Goal: Information Seeking & Learning: Learn about a topic

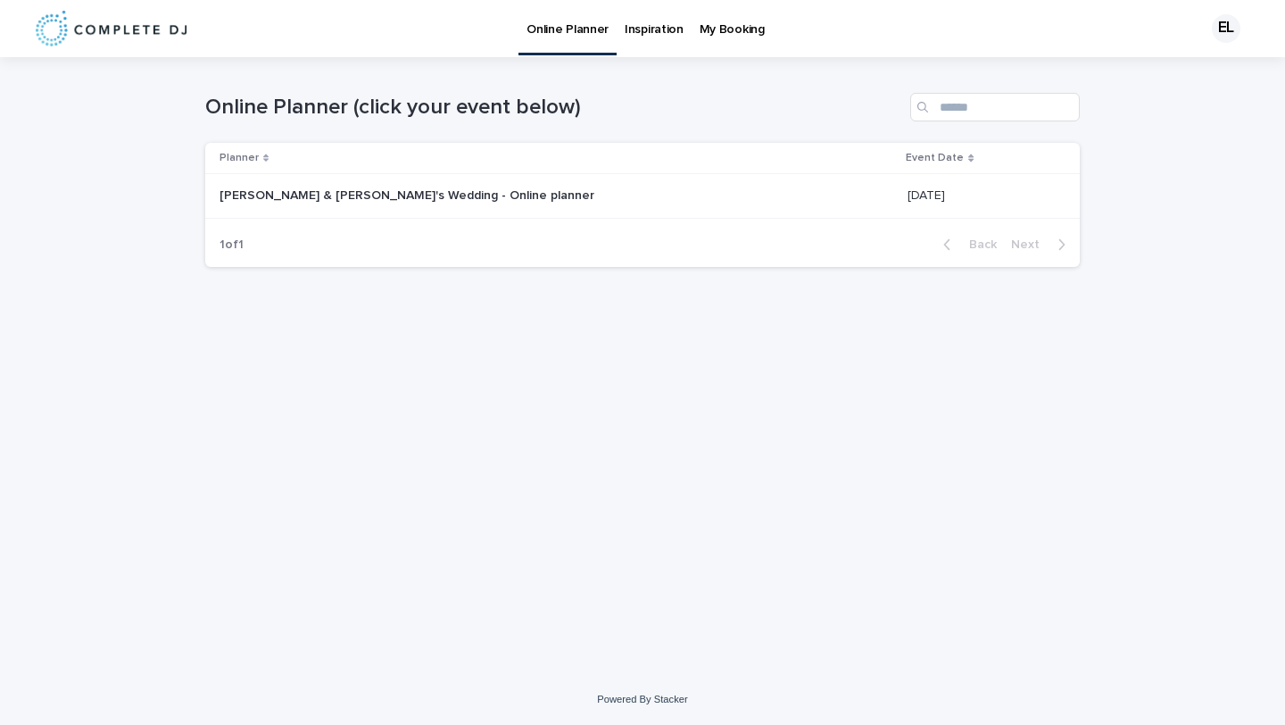
click at [445, 197] on p "[PERSON_NAME] & [PERSON_NAME]'s Wedding - Online planner" at bounding box center [409, 194] width 378 height 19
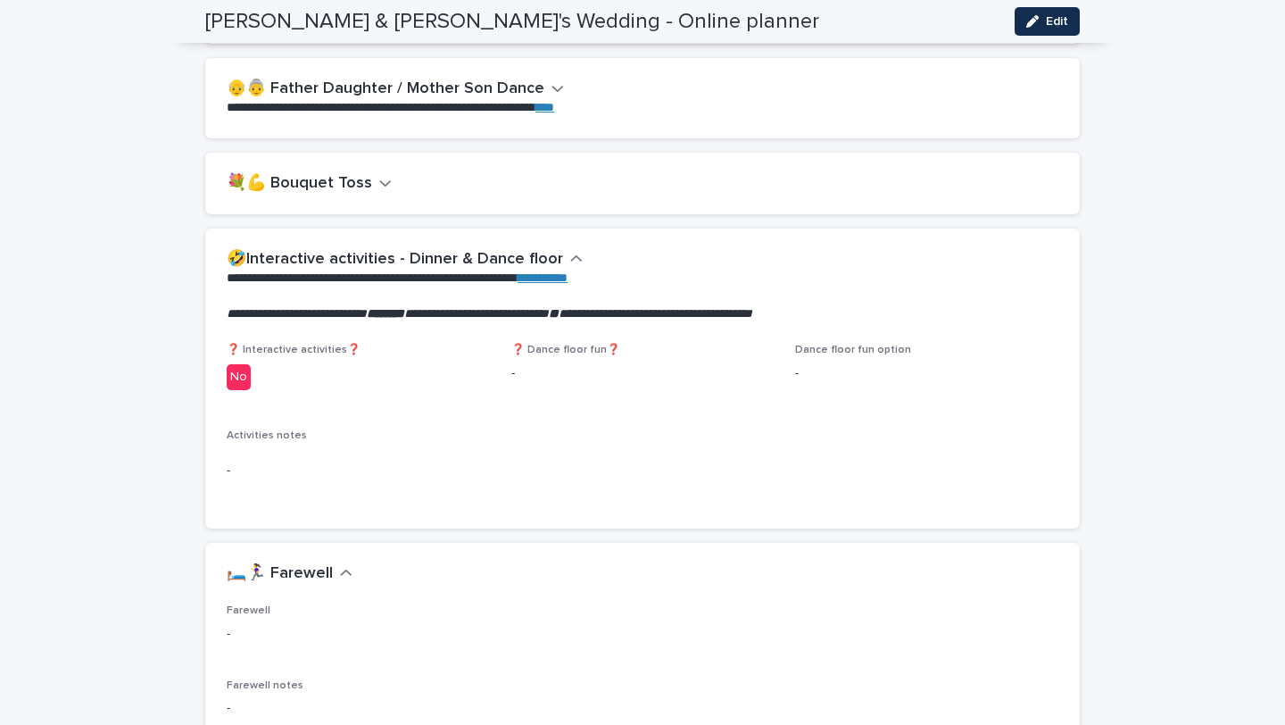
scroll to position [2645, 0]
click at [537, 80] on button "👴👵 Father Daughter / Mother Son Dance" at bounding box center [395, 90] width 337 height 20
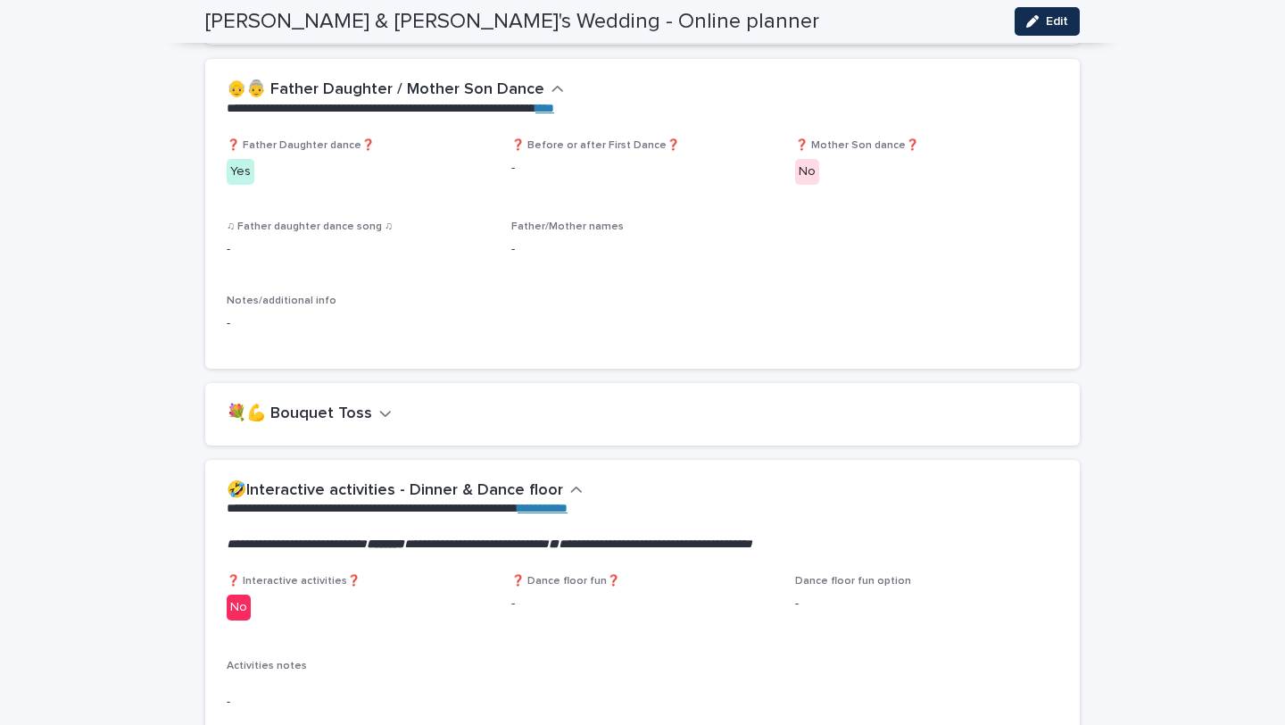
click at [379, 413] on icon "button" at bounding box center [385, 413] width 12 height 16
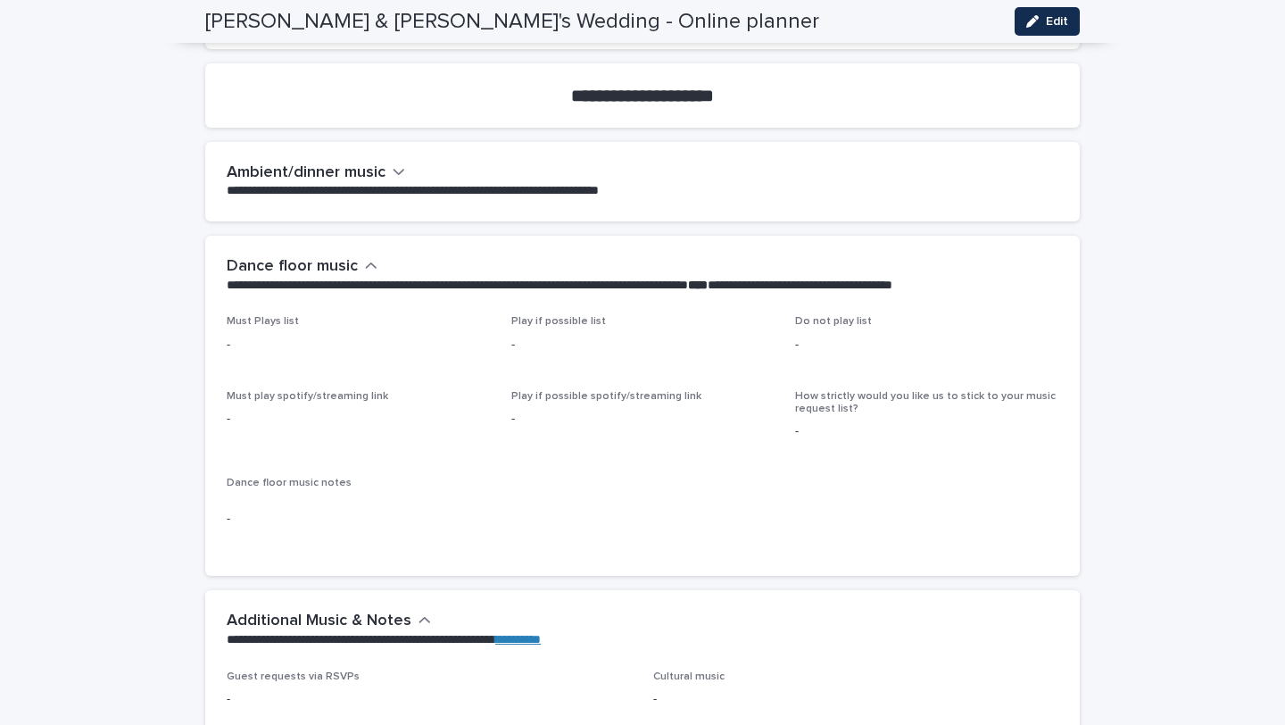
scroll to position [4113, 0]
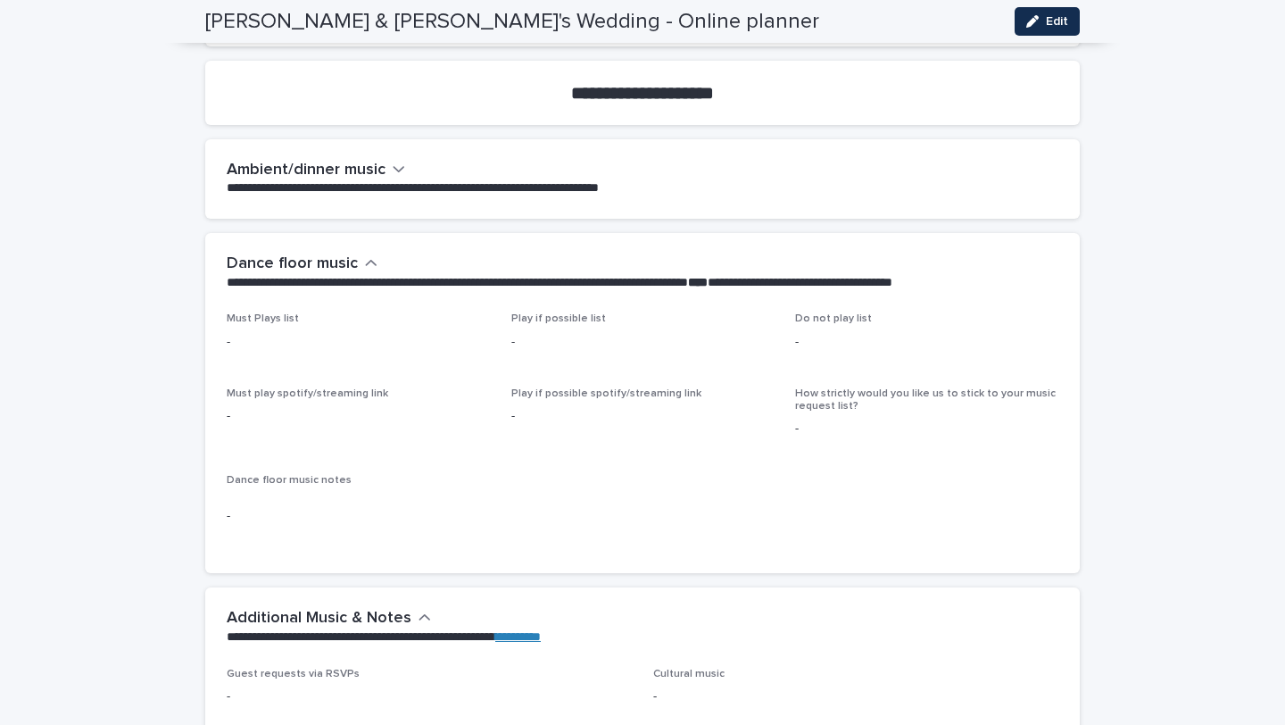
click at [389, 174] on button "Ambient/dinner music" at bounding box center [316, 171] width 178 height 20
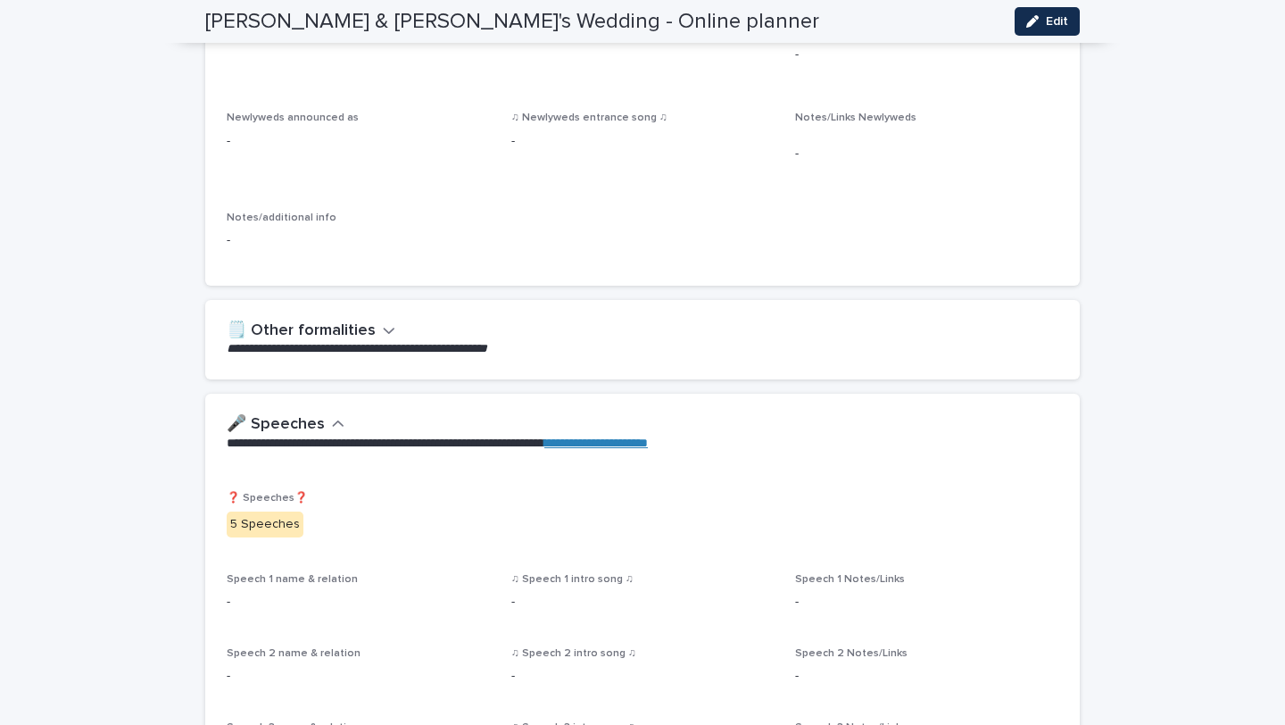
scroll to position [0, 0]
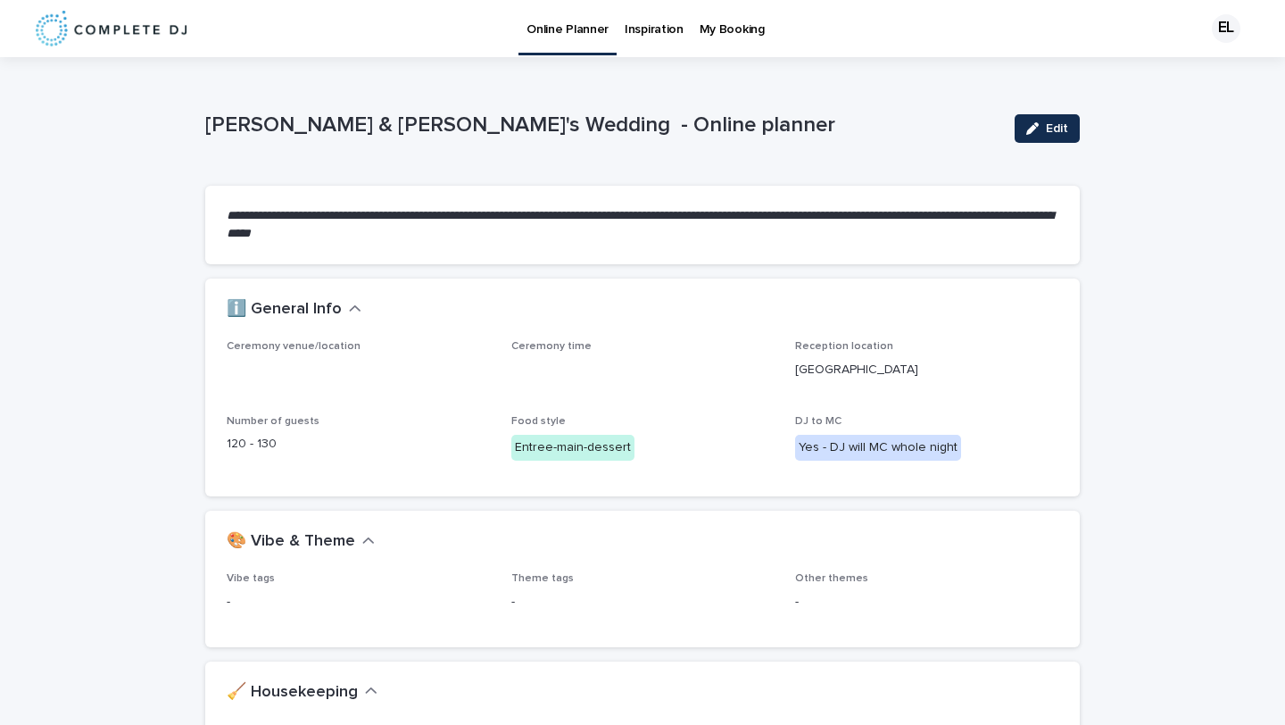
click at [635, 22] on p "Inspiration" at bounding box center [654, 18] width 59 height 37
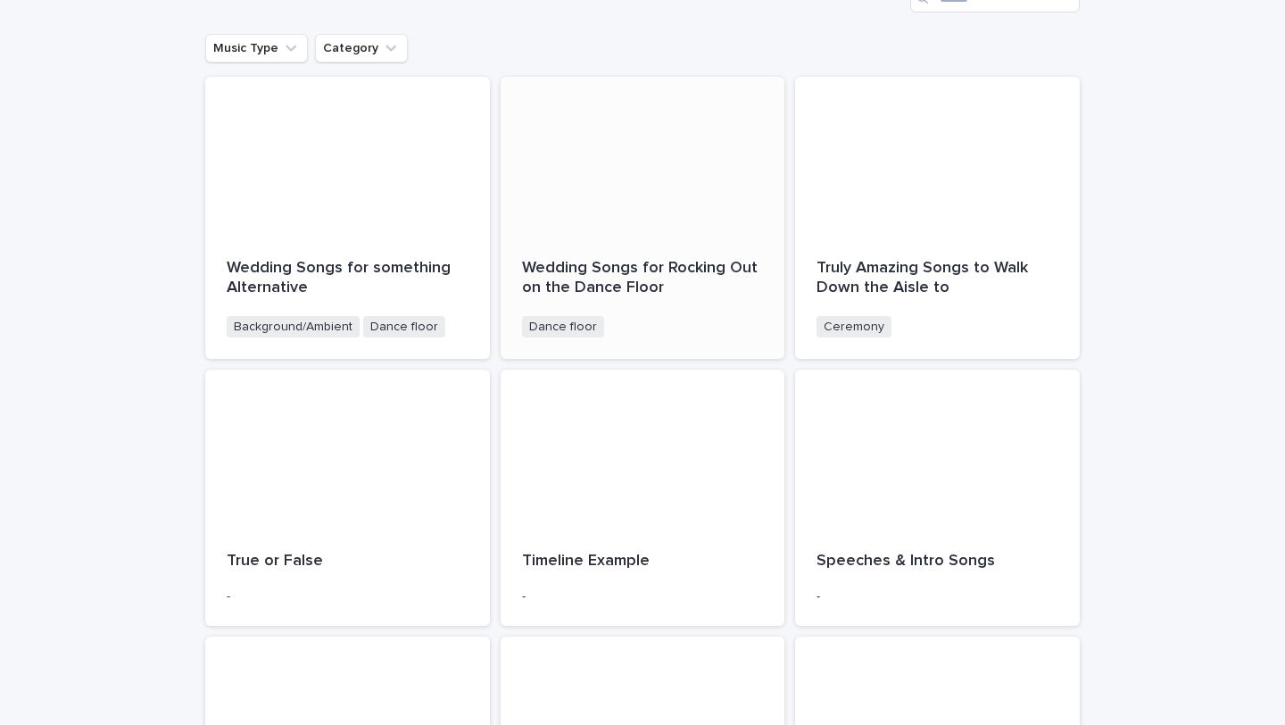
scroll to position [226, 0]
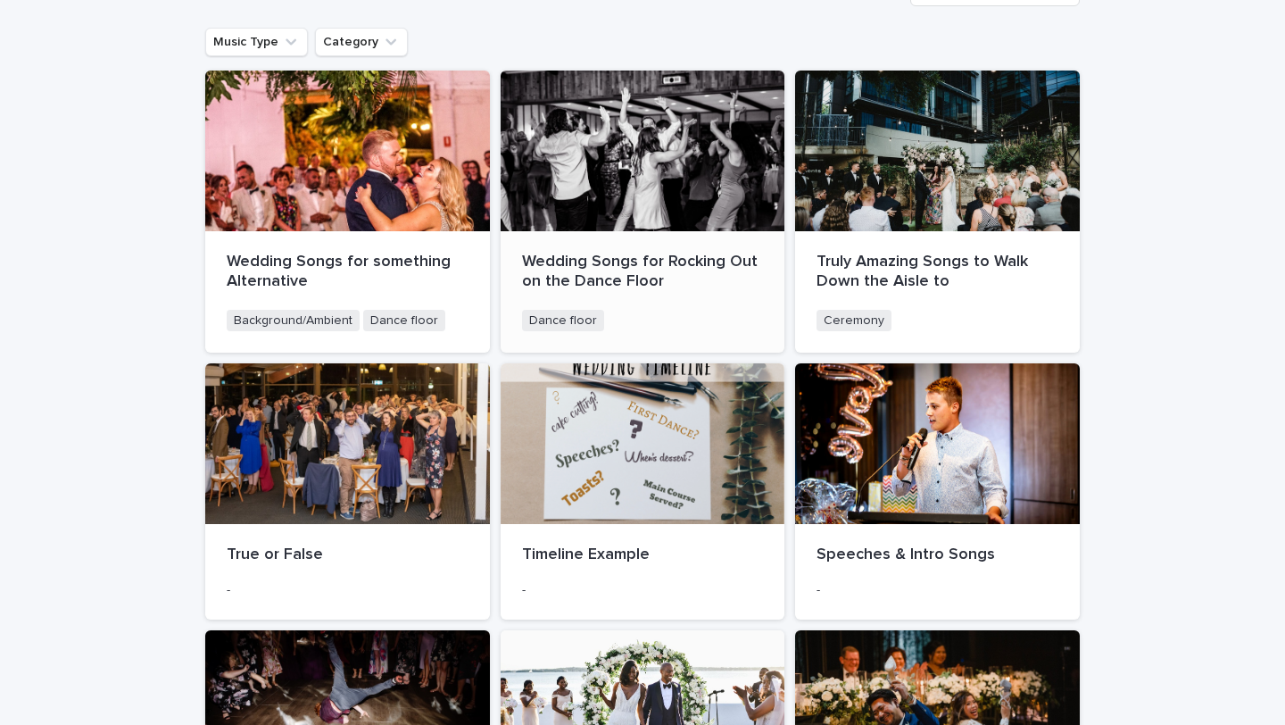
click at [718, 250] on div "Wedding Songs for Rocking Out on the Dance Floor" at bounding box center [643, 270] width 242 height 42
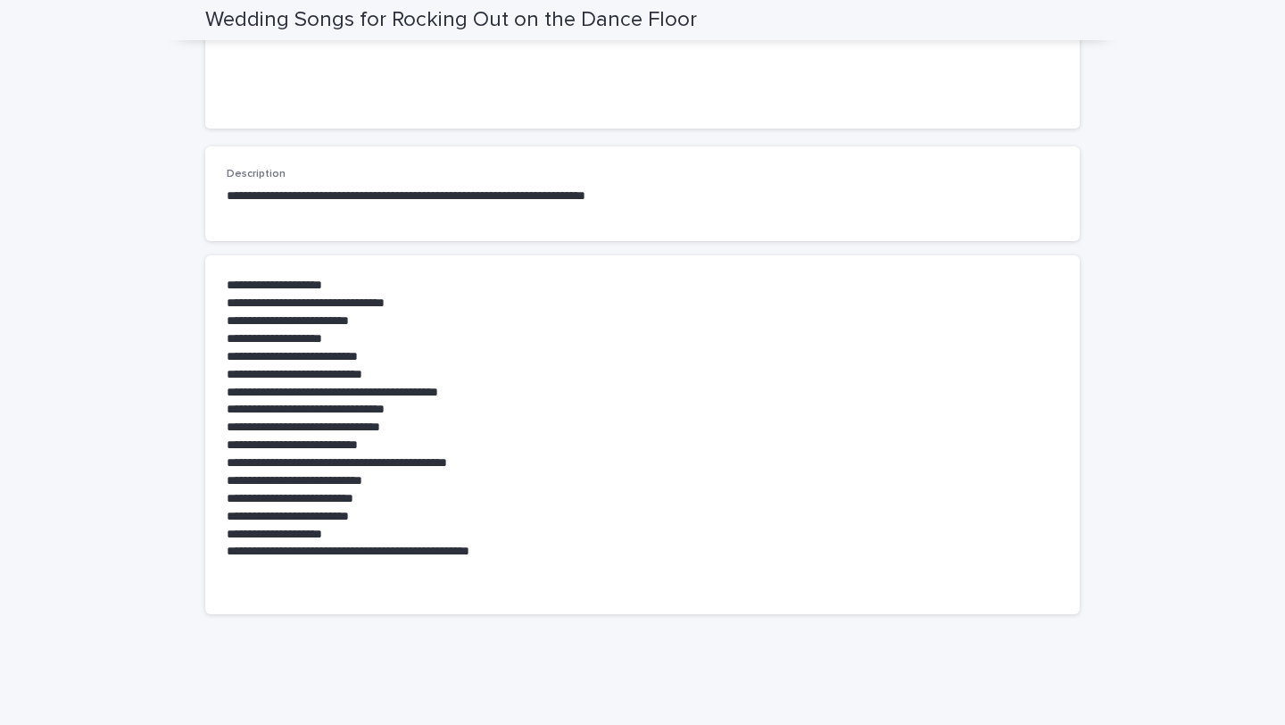
scroll to position [397, 0]
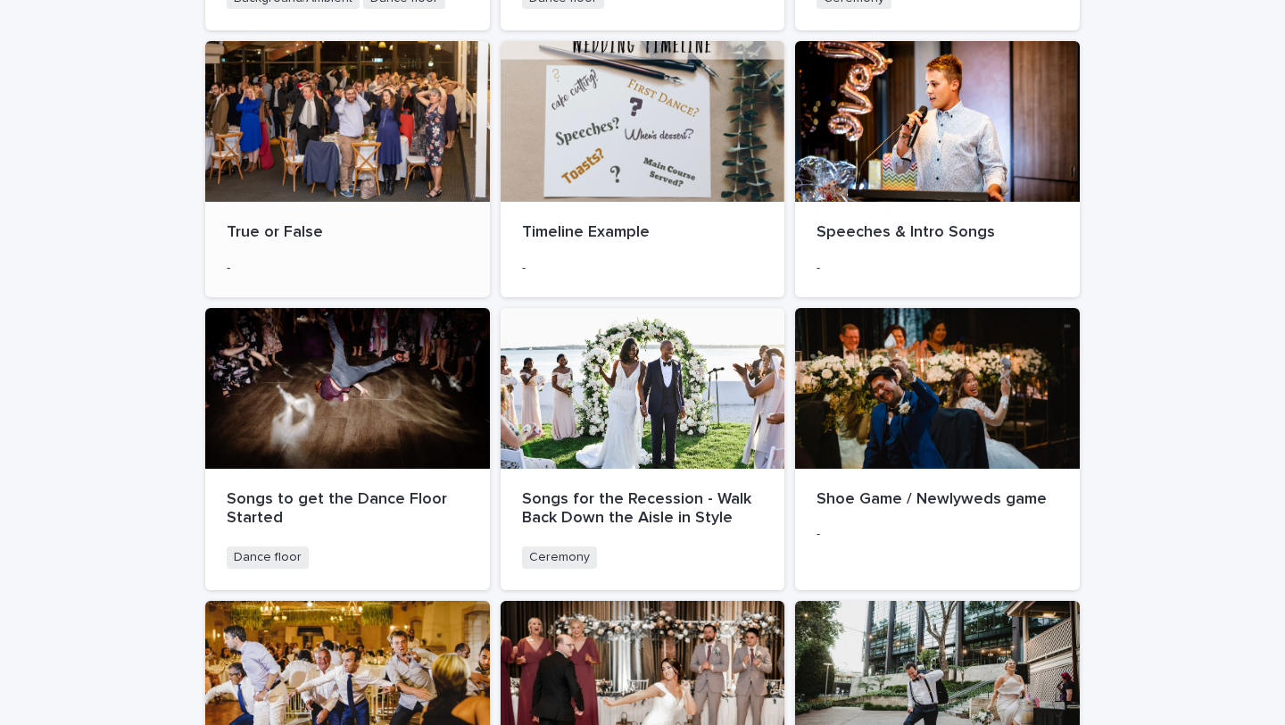
scroll to position [556, 0]
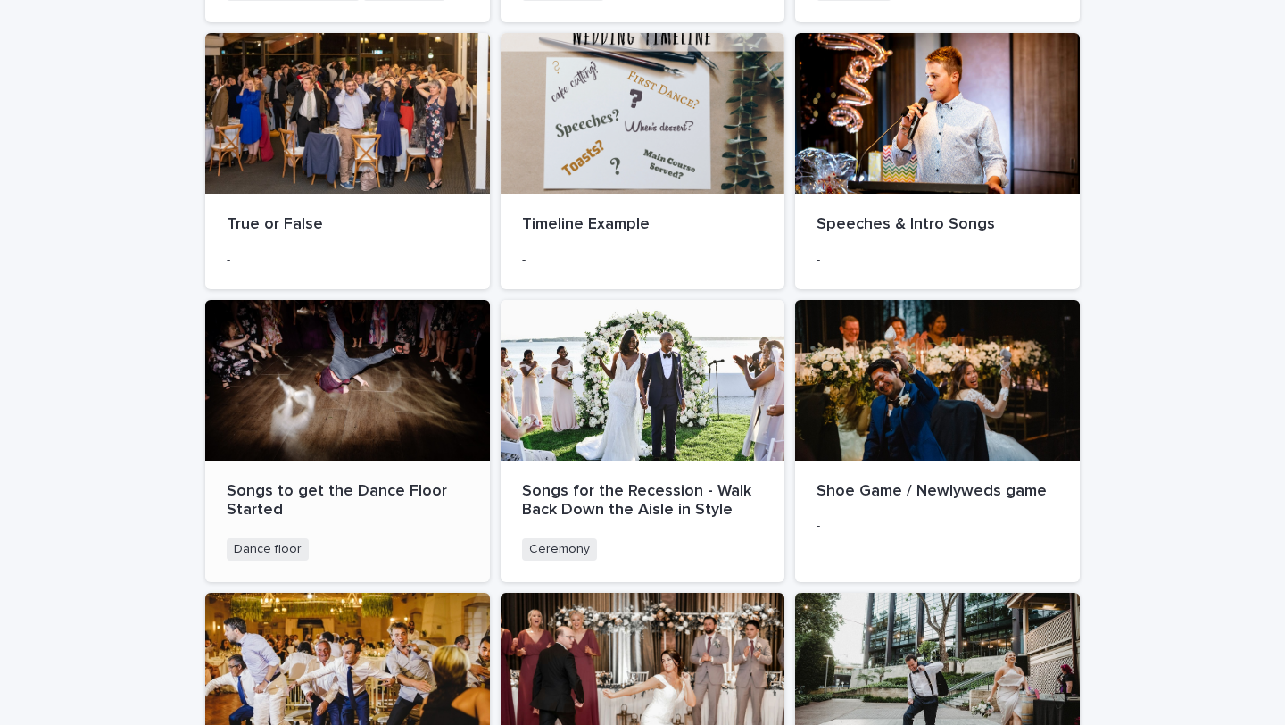
click at [276, 560] on span "Dance floor" at bounding box center [268, 549] width 82 height 22
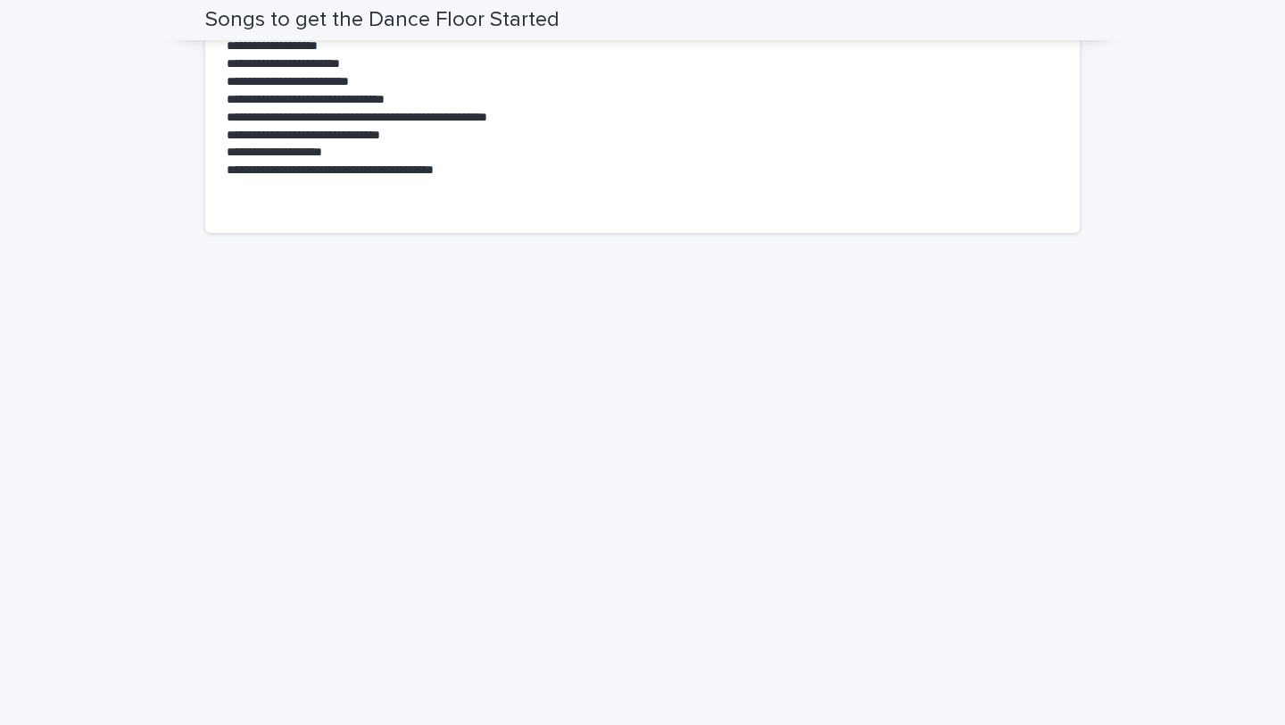
scroll to position [1247, 0]
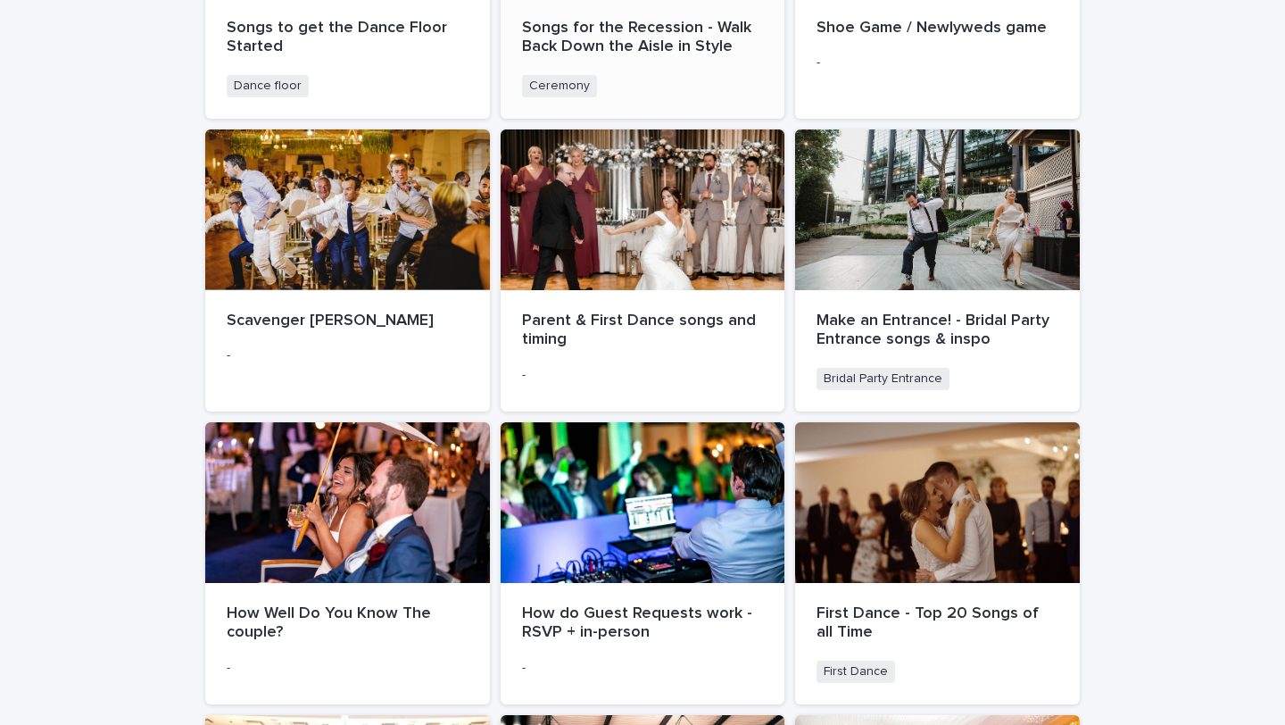
scroll to position [1025, 0]
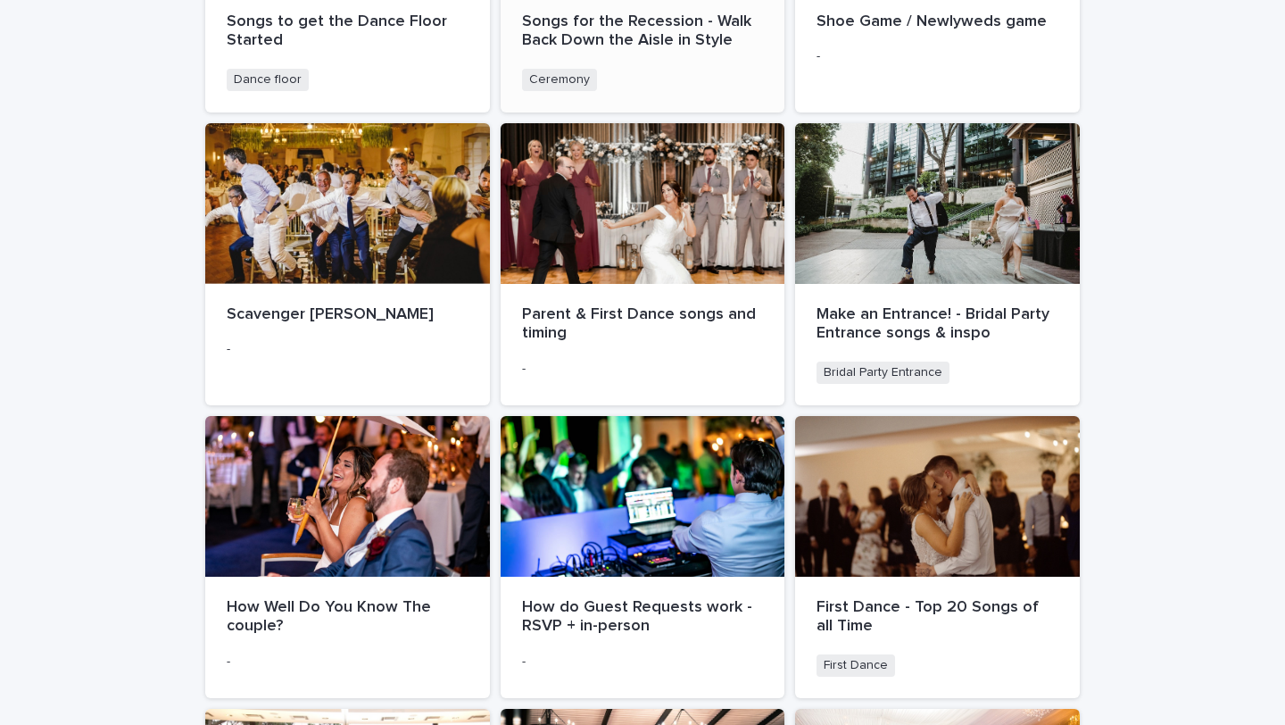
click at [660, 368] on p "-" at bounding box center [643, 368] width 242 height 15
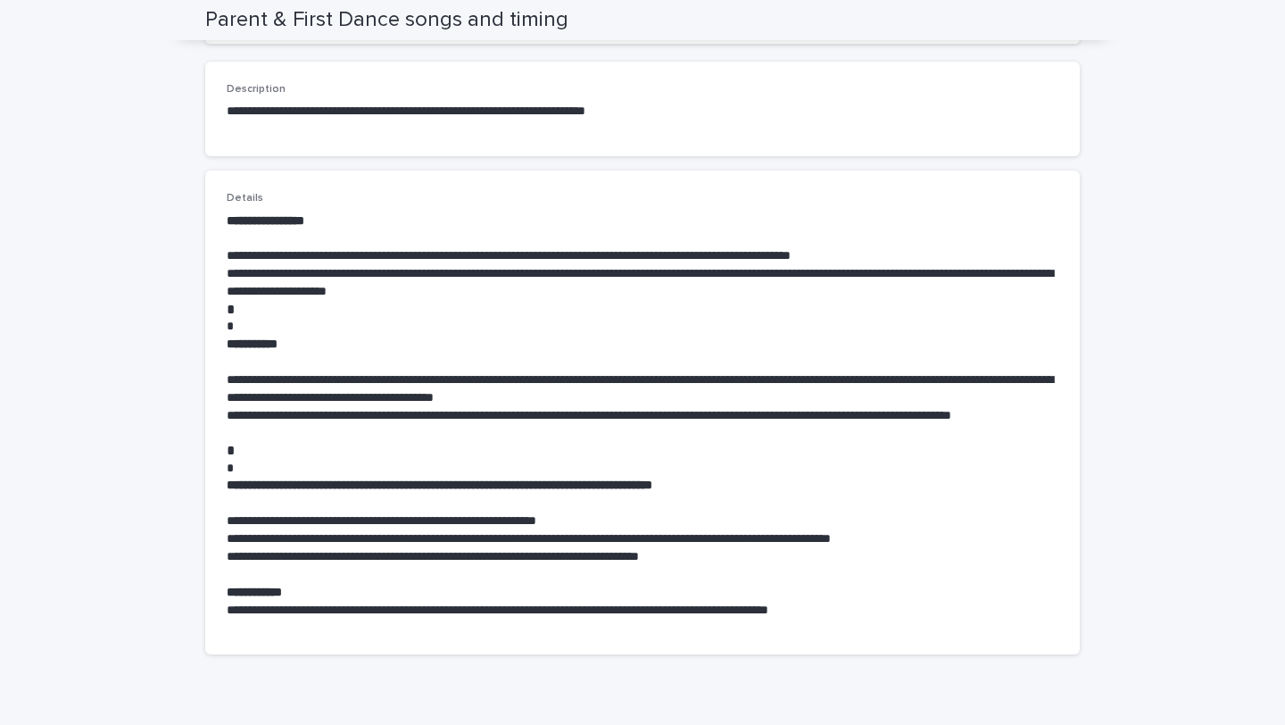
scroll to position [485, 0]
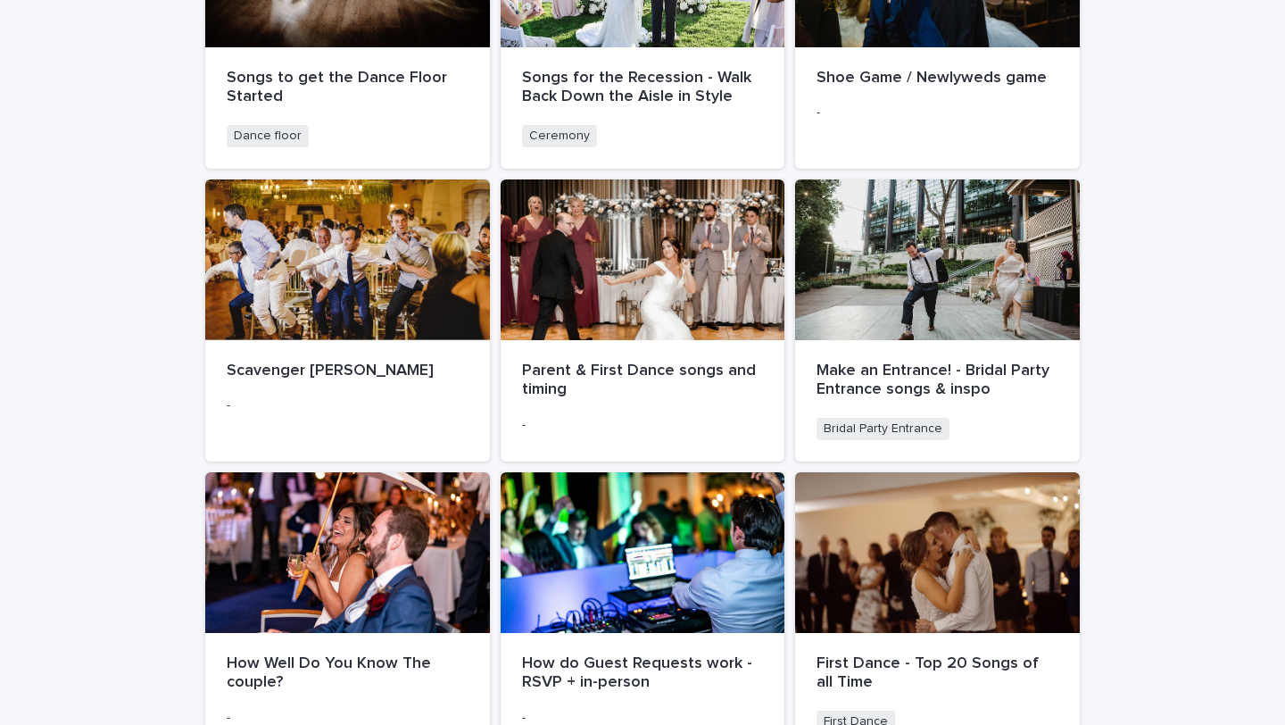
scroll to position [973, 0]
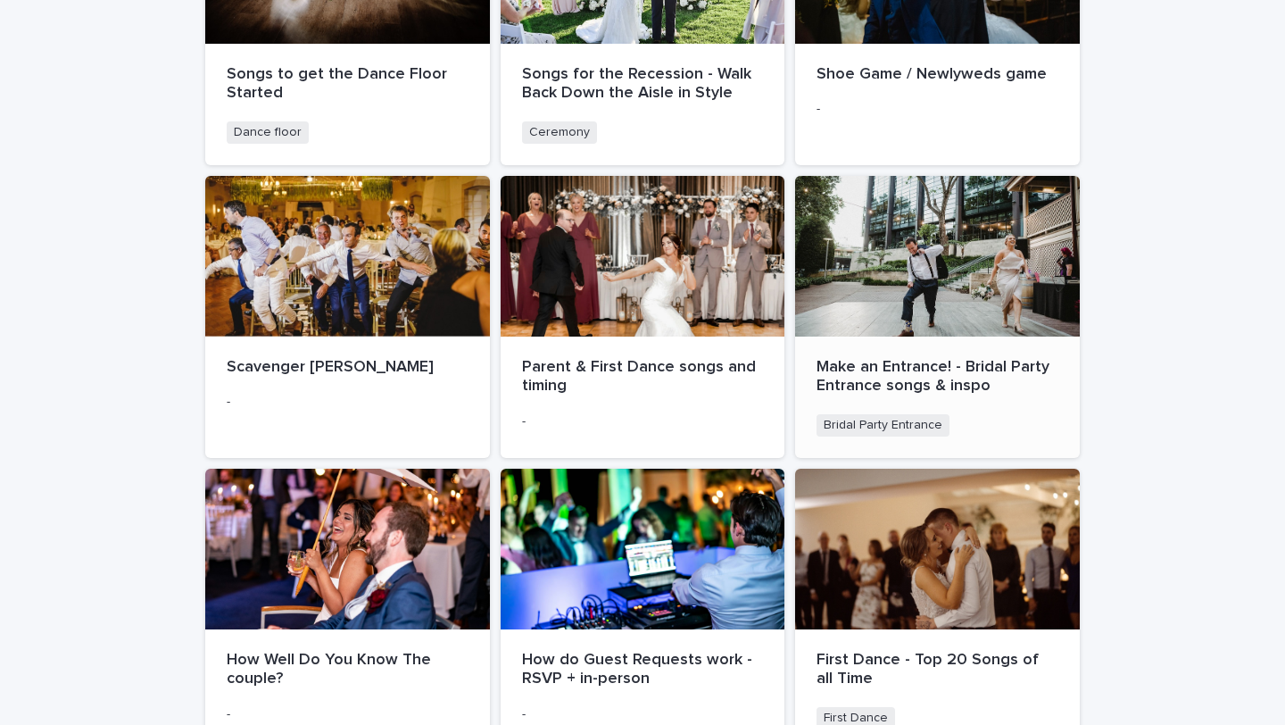
click at [868, 284] on div at bounding box center [937, 256] width 285 height 161
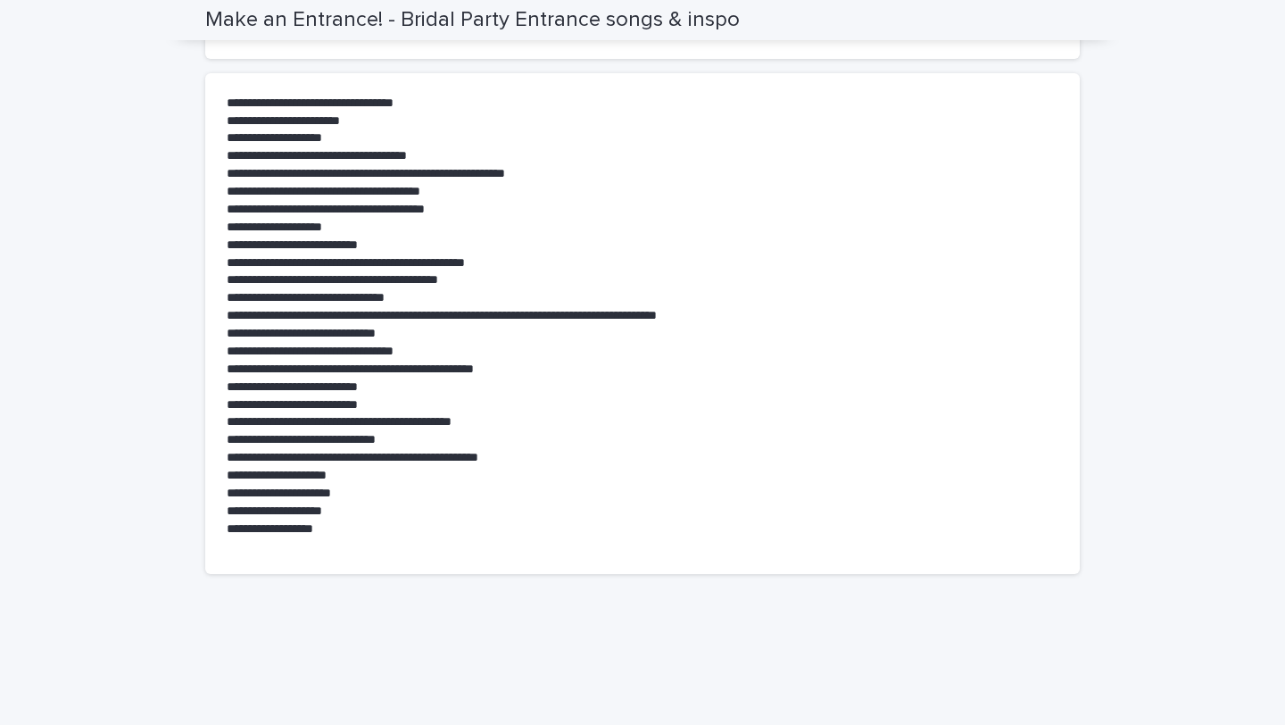
scroll to position [1089, 0]
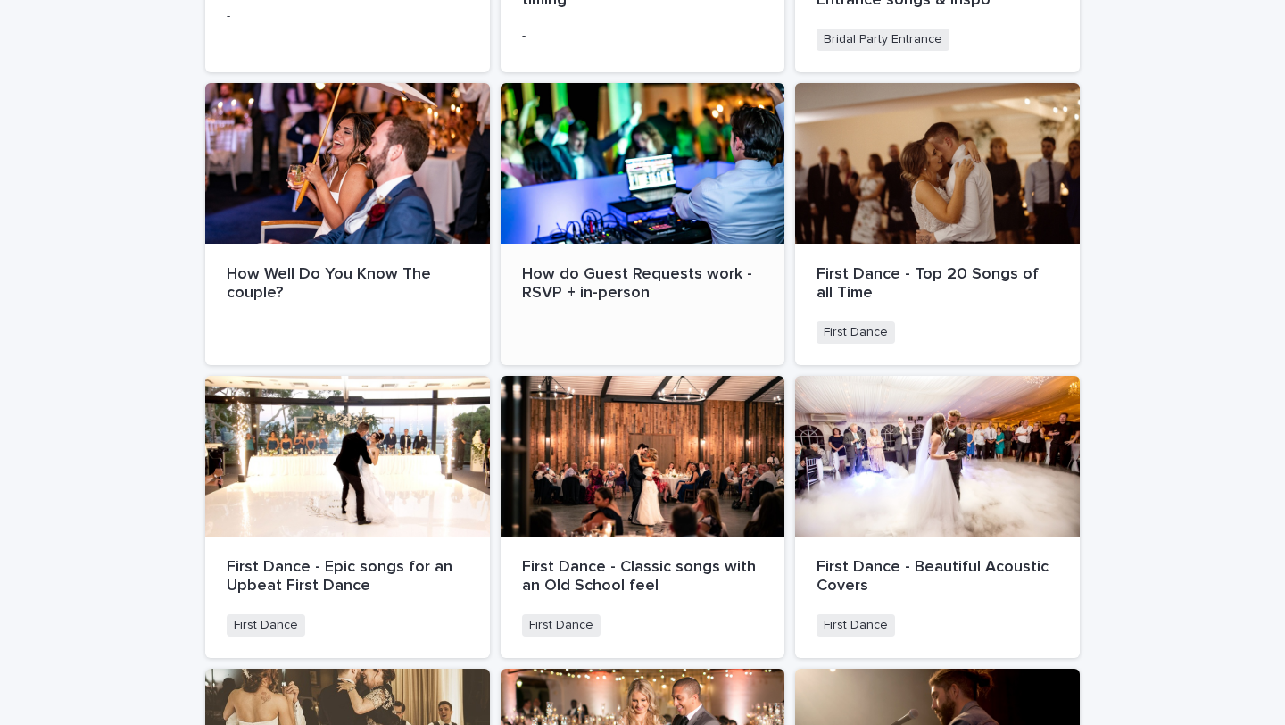
scroll to position [1361, 0]
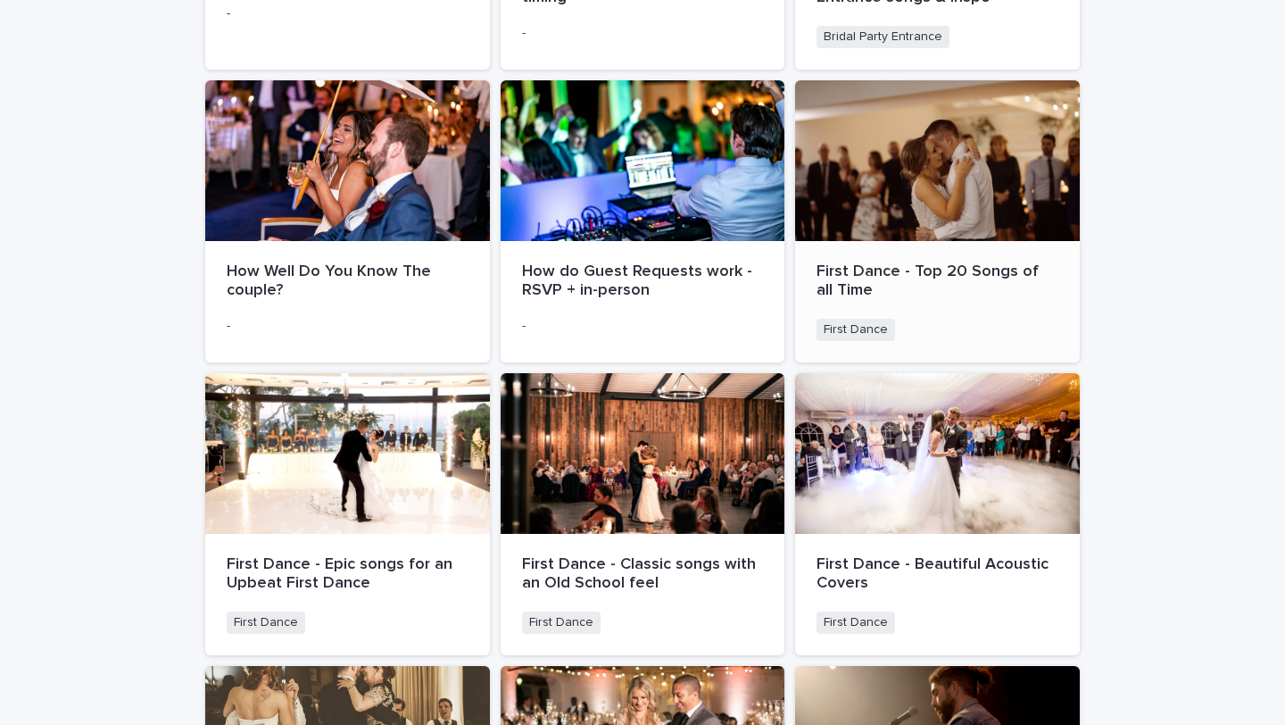
click at [940, 210] on div at bounding box center [937, 160] width 285 height 161
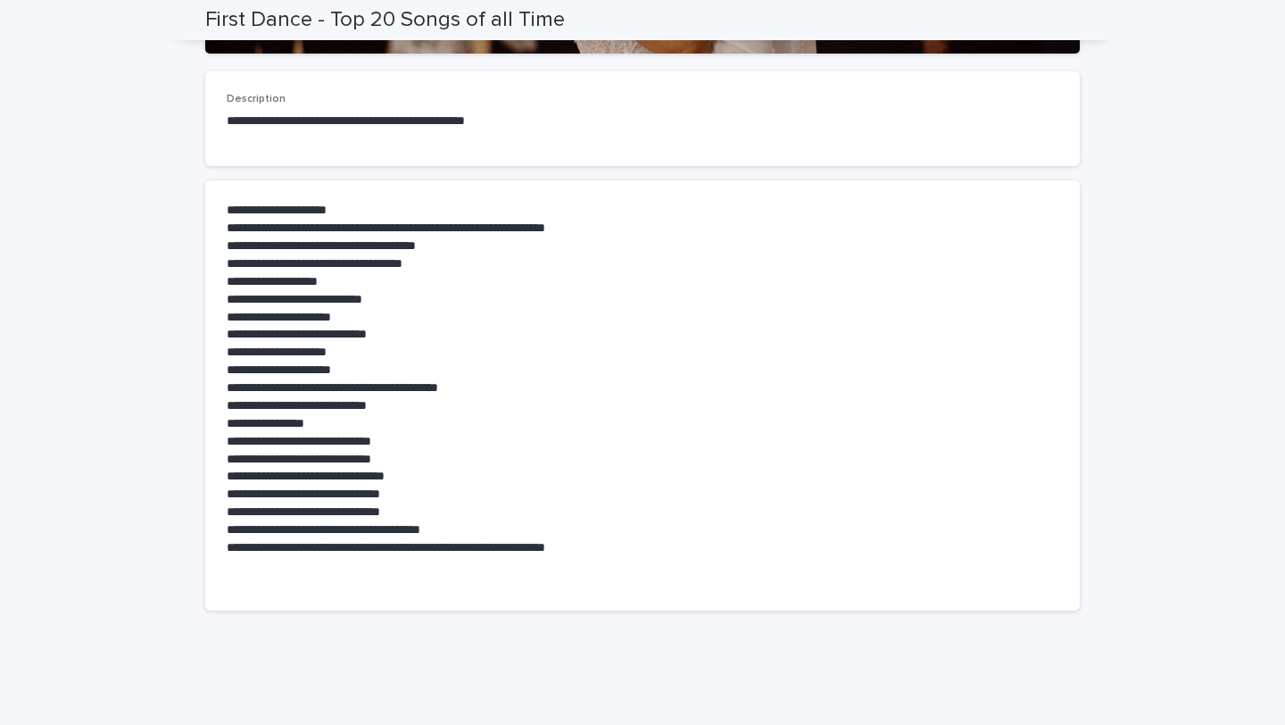
scroll to position [477, 0]
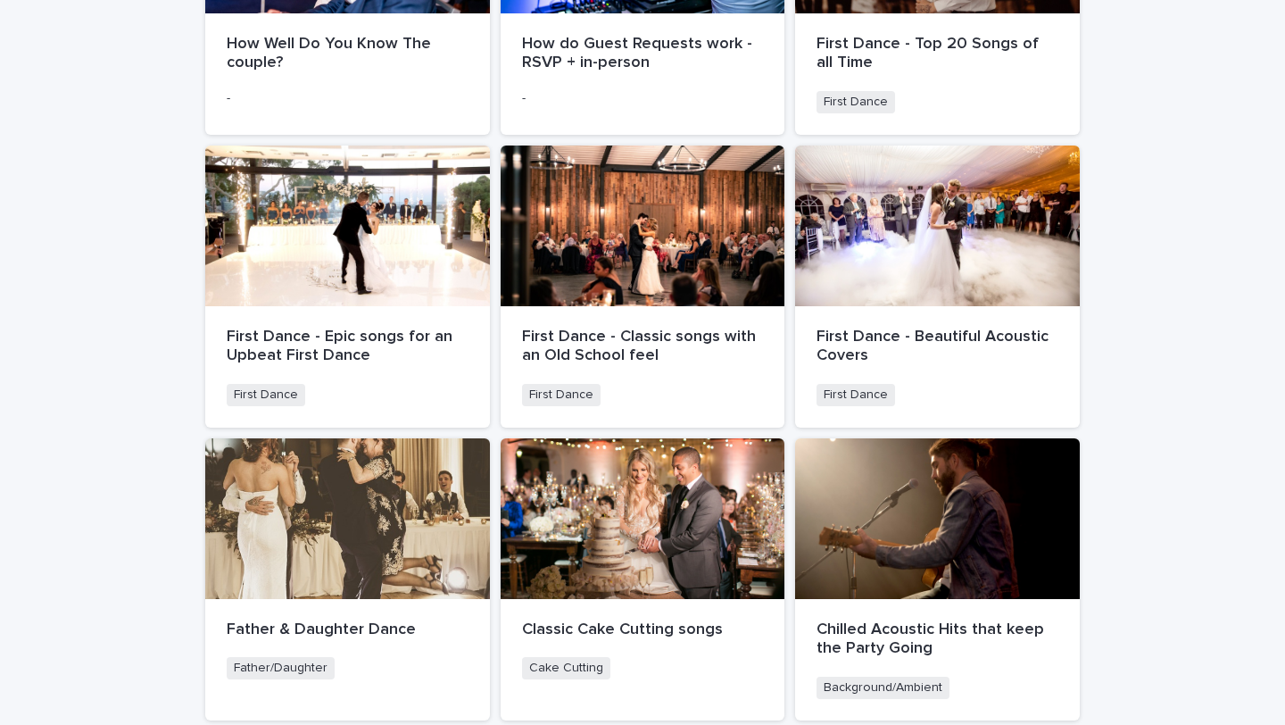
scroll to position [1592, 0]
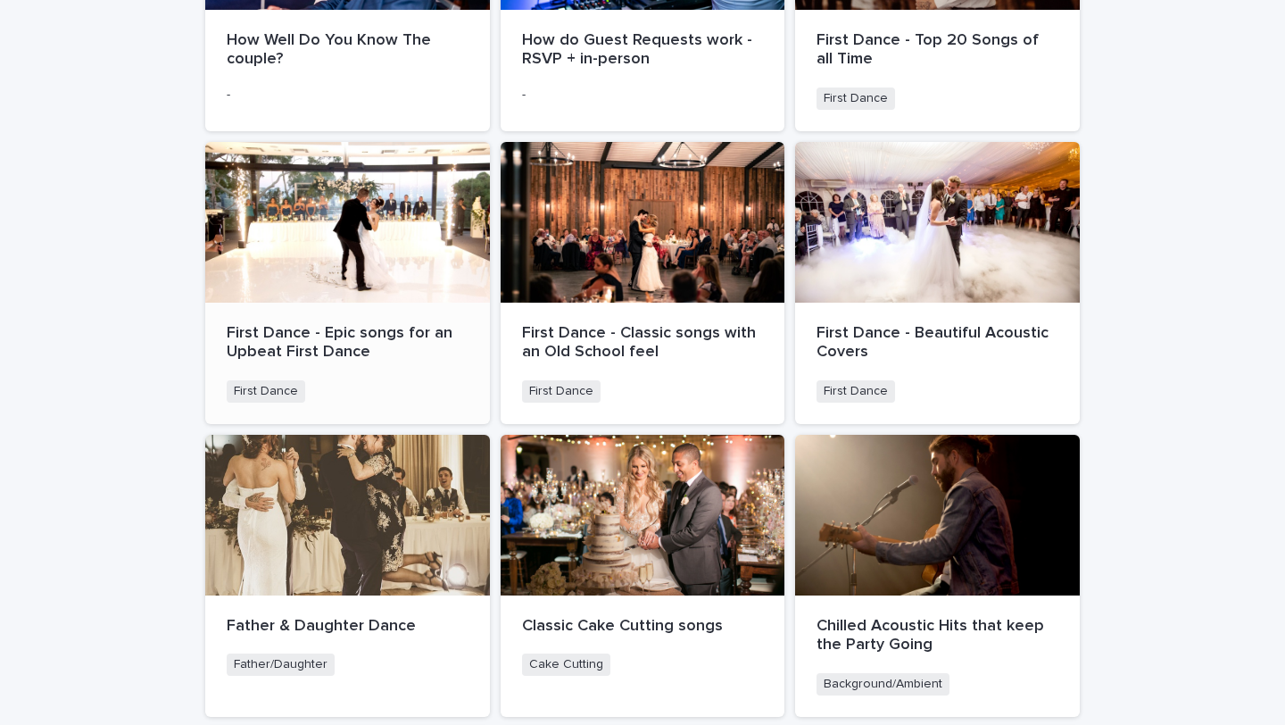
click at [285, 252] on div at bounding box center [347, 222] width 285 height 161
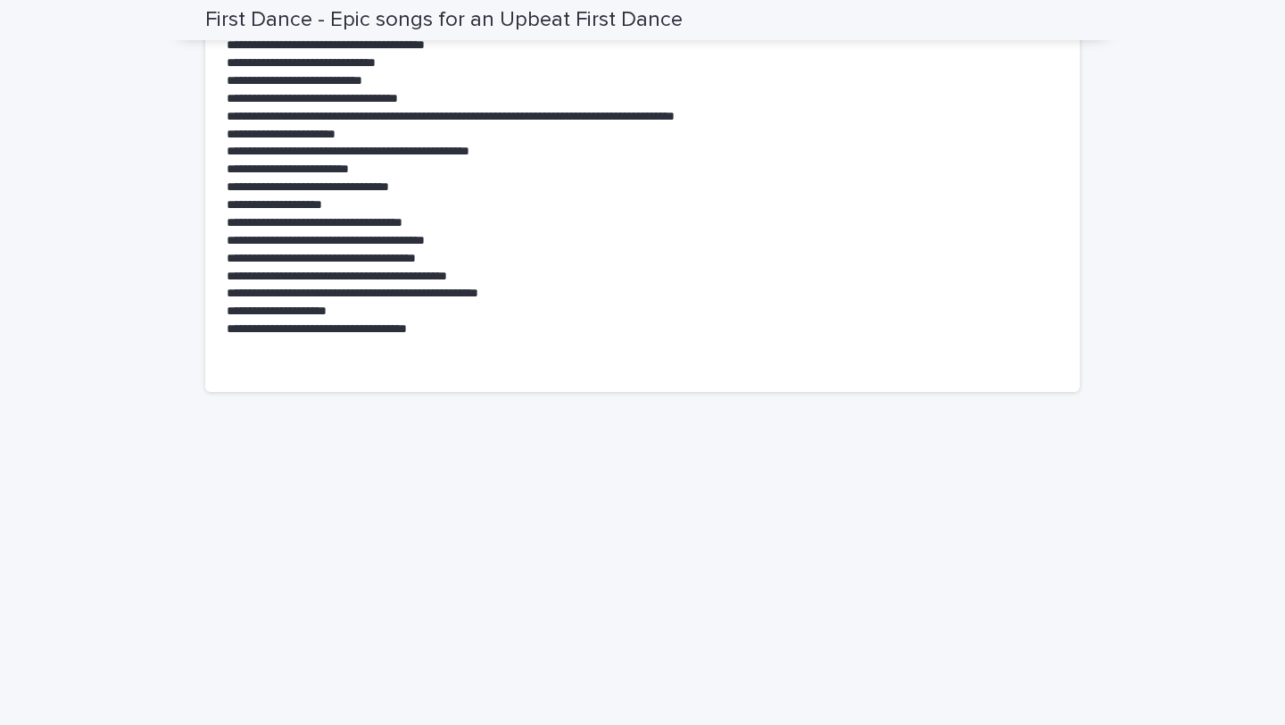
scroll to position [666, 0]
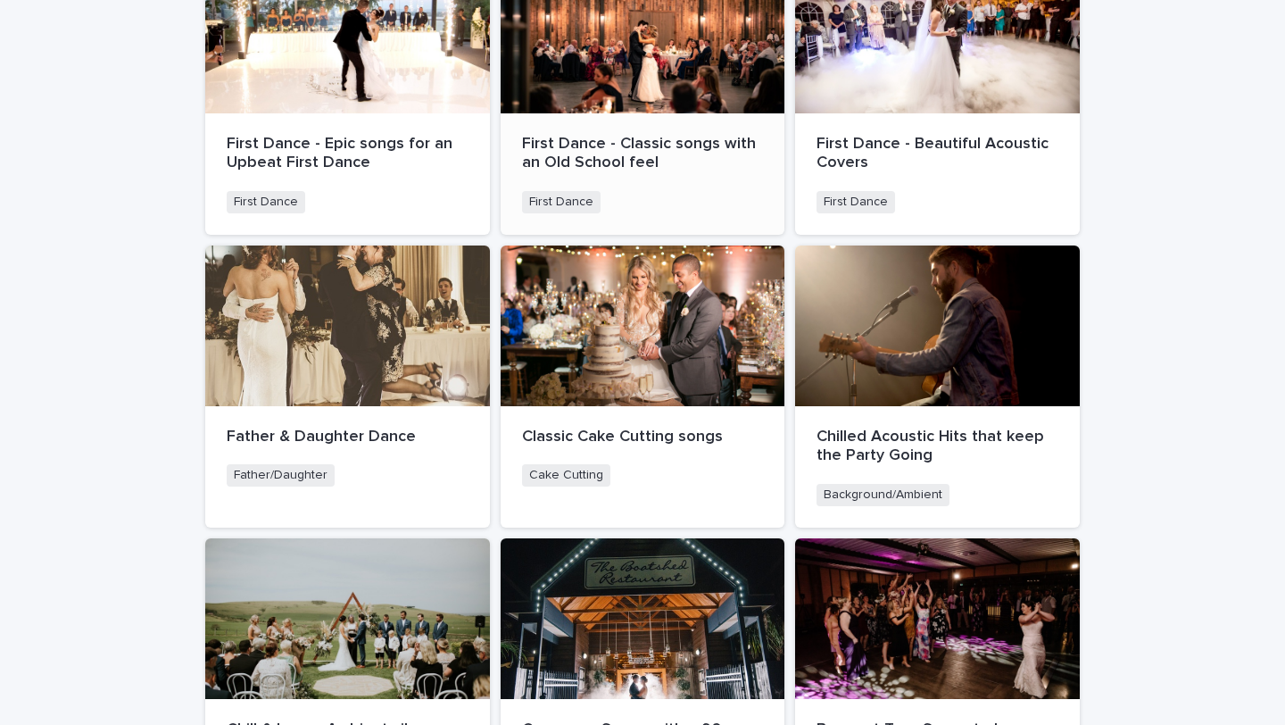
scroll to position [1797, 0]
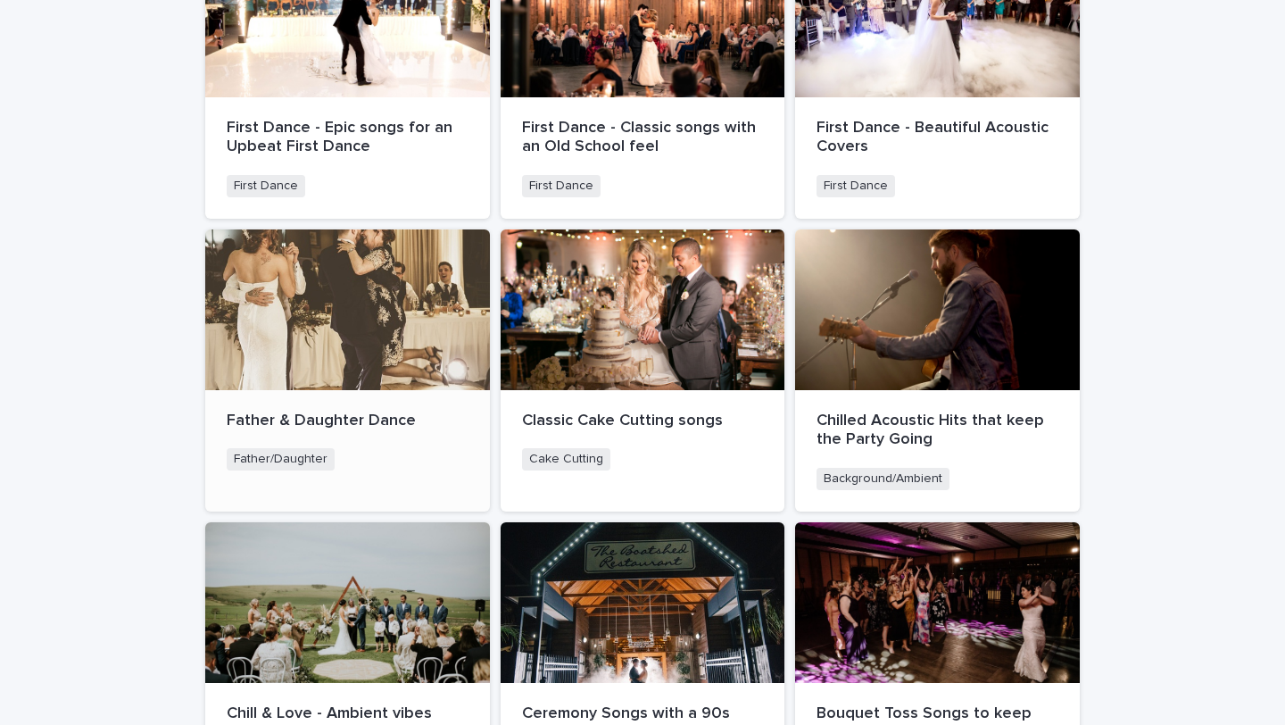
click at [391, 413] on p "Father & Daughter Dance" at bounding box center [348, 421] width 242 height 20
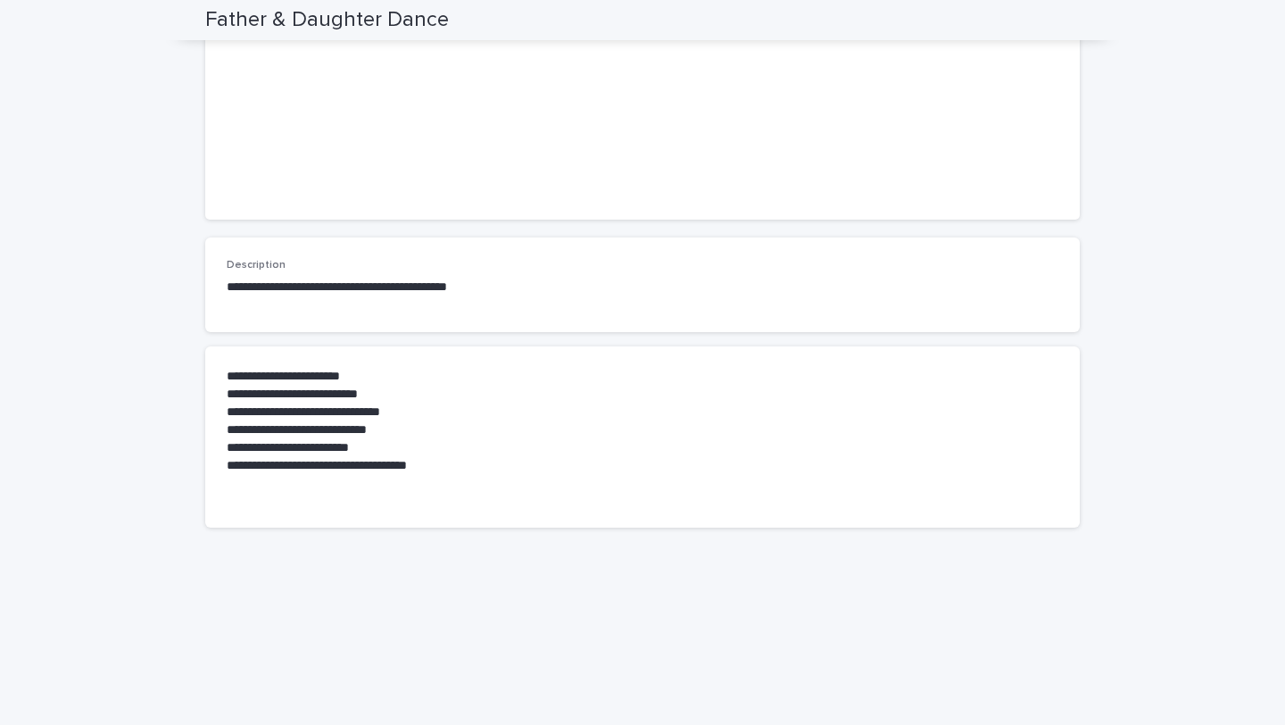
scroll to position [306, 0]
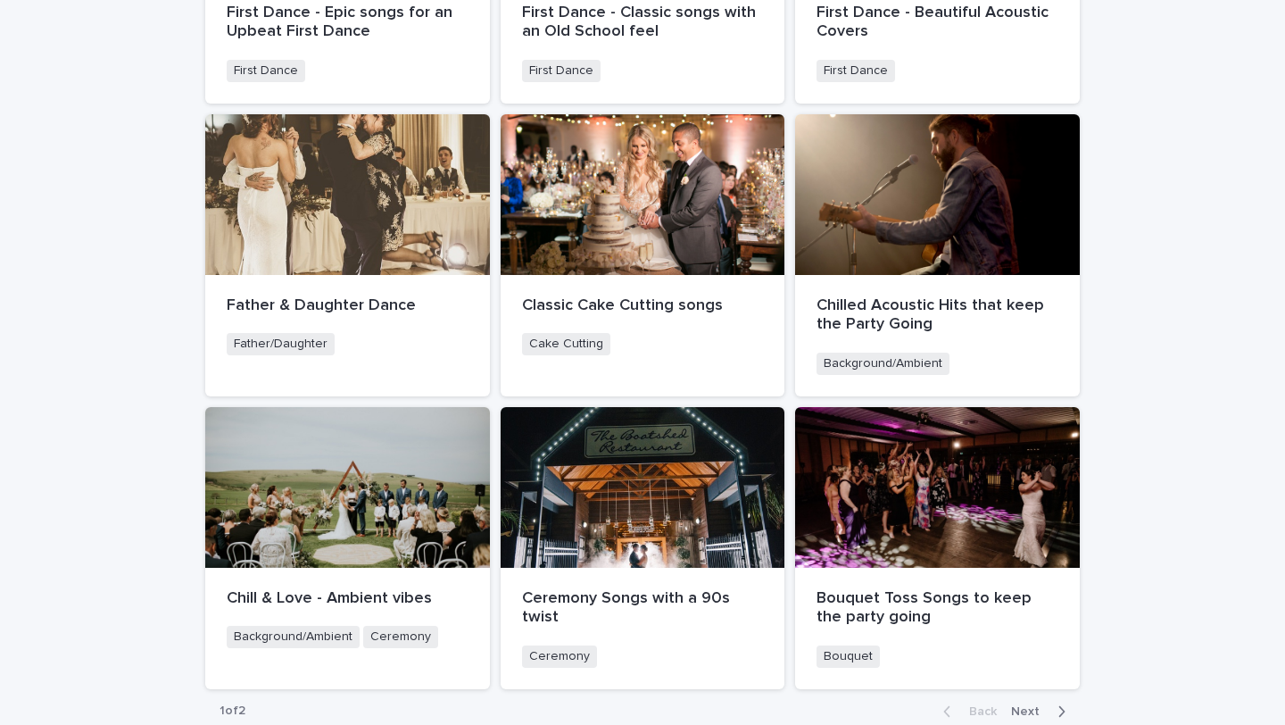
scroll to position [1915, 0]
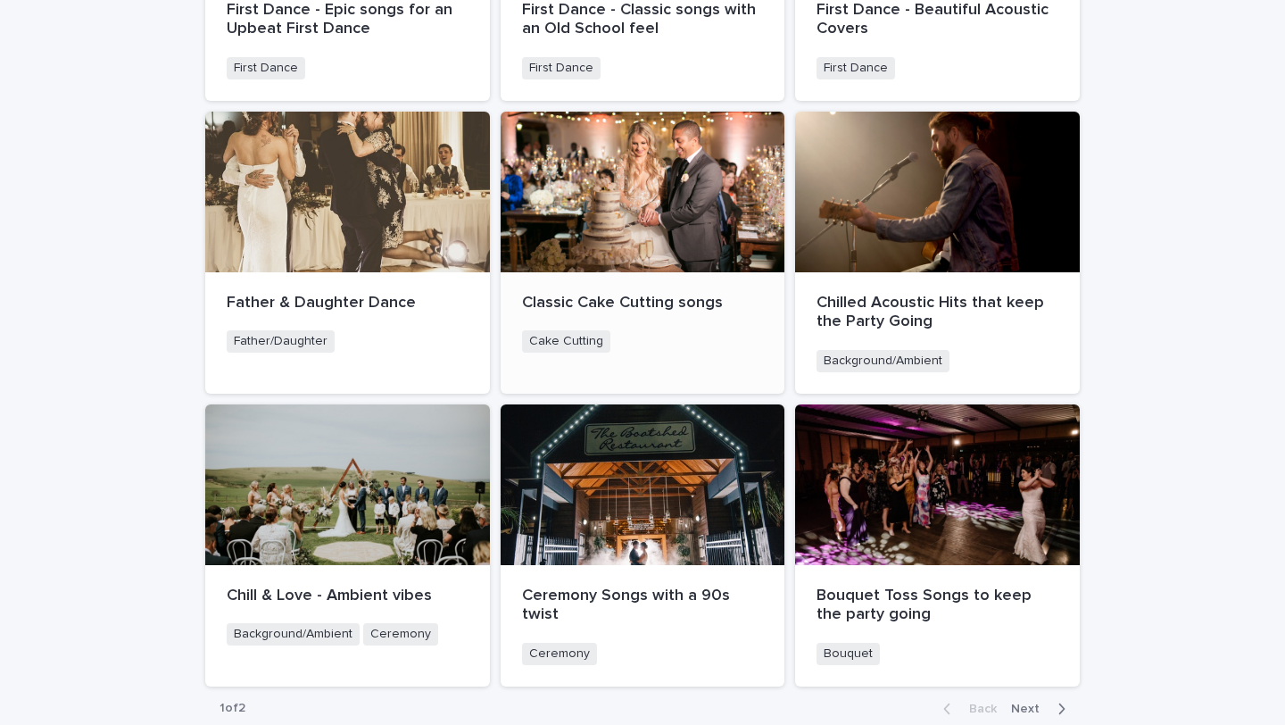
click at [735, 352] on div "Cake Cutting + 0" at bounding box center [643, 341] width 242 height 22
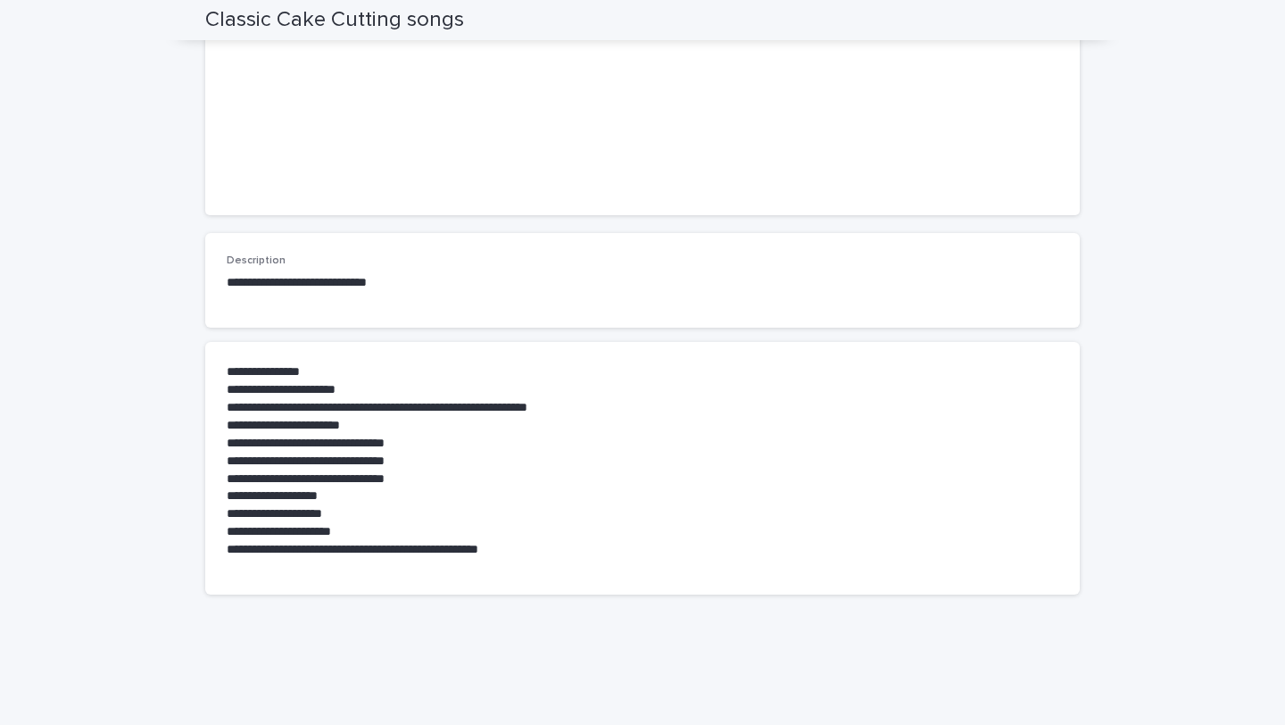
scroll to position [293, 0]
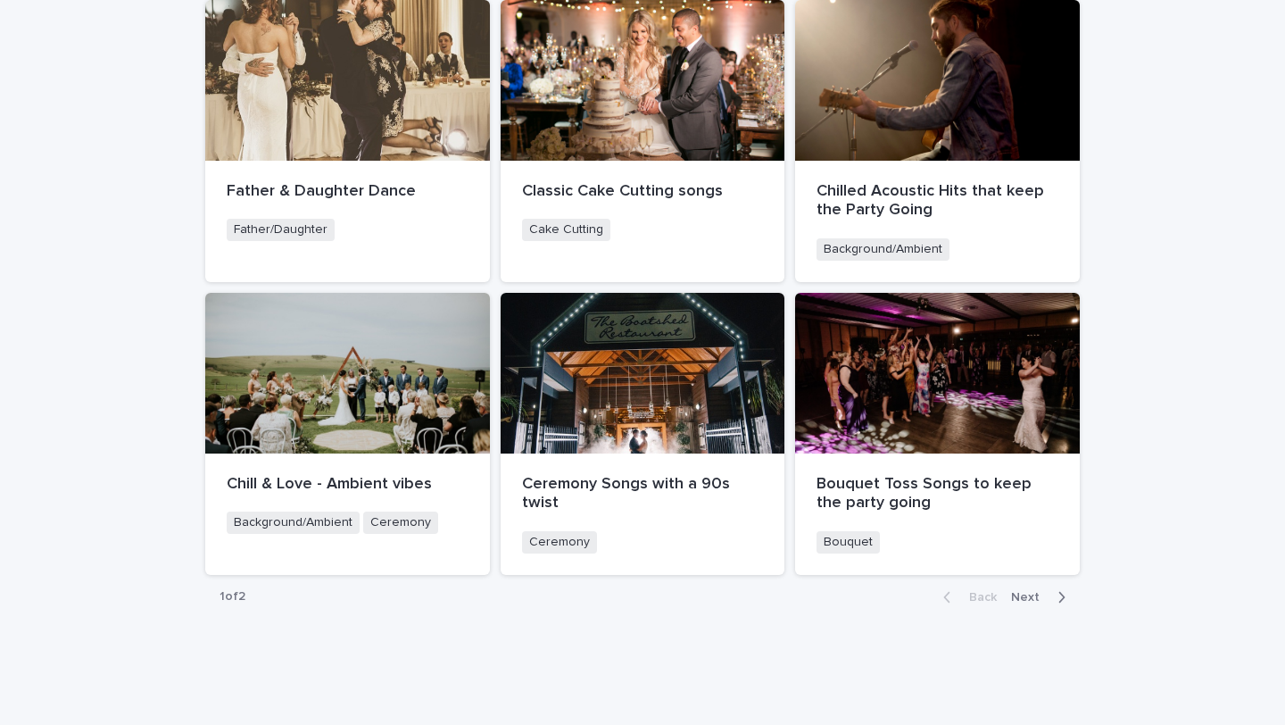
scroll to position [2062, 0]
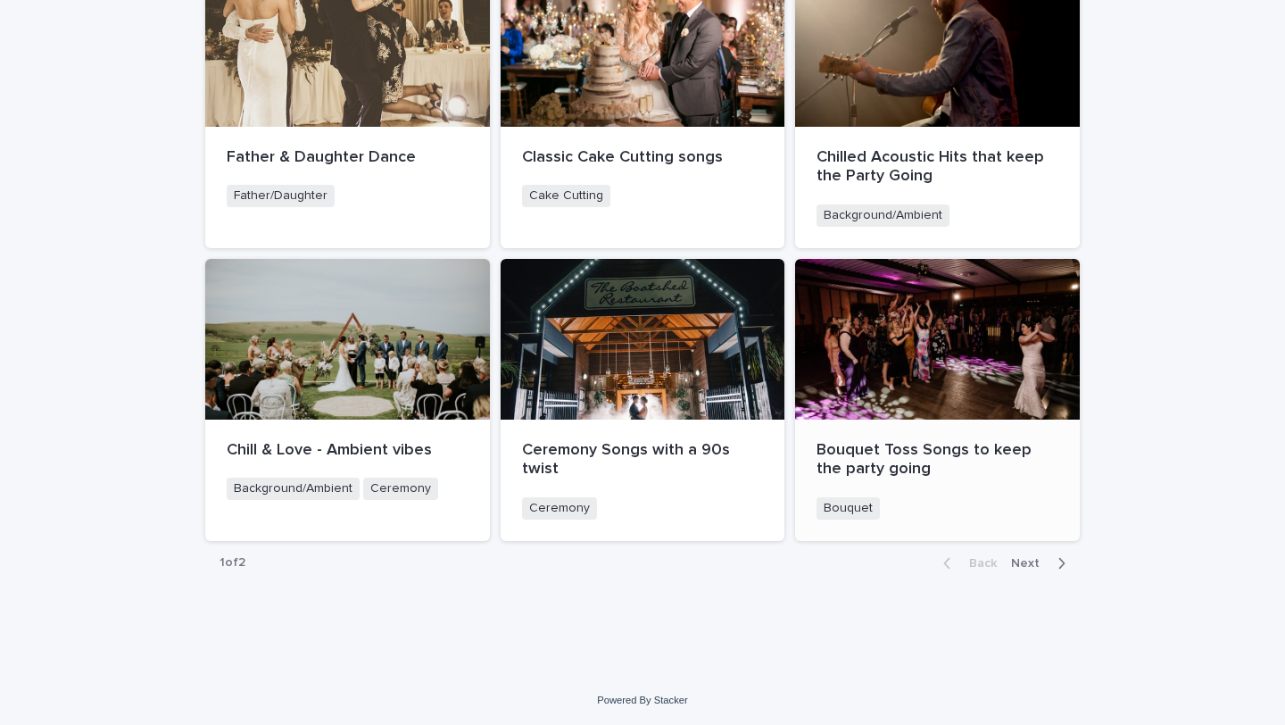
click at [991, 439] on div "Bouquet Toss Songs to keep the party going" at bounding box center [938, 458] width 242 height 42
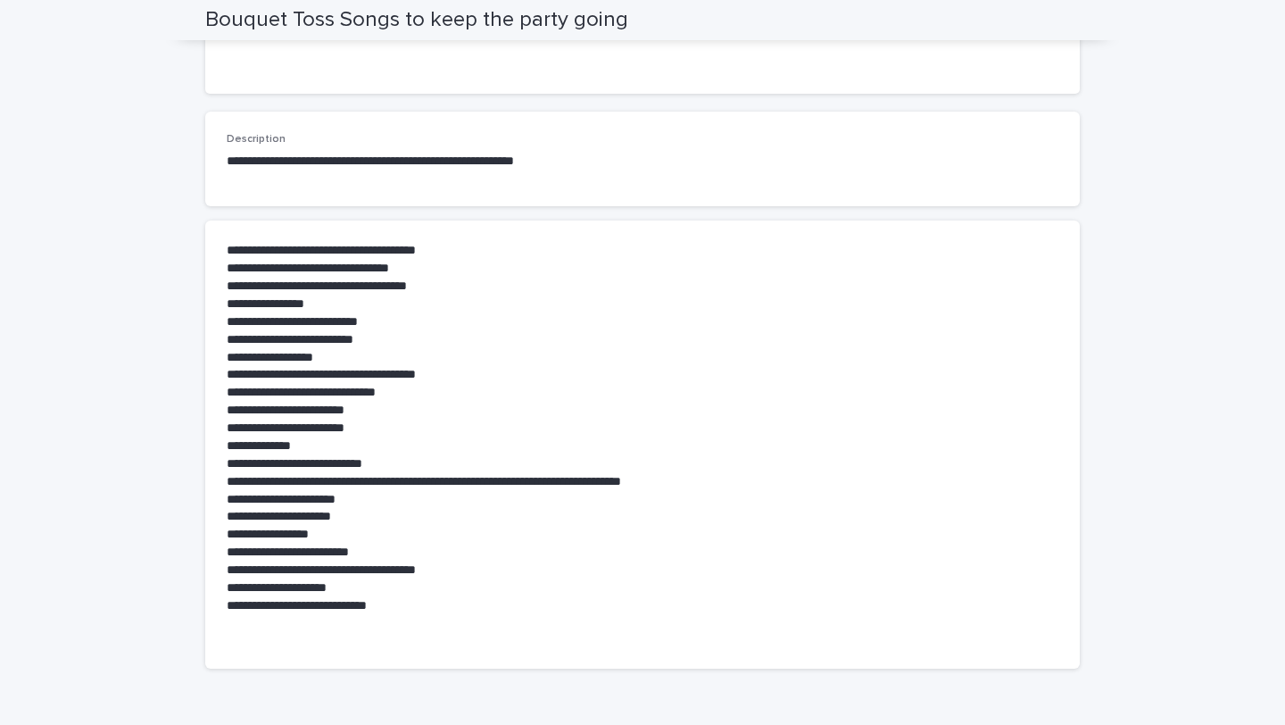
scroll to position [430, 0]
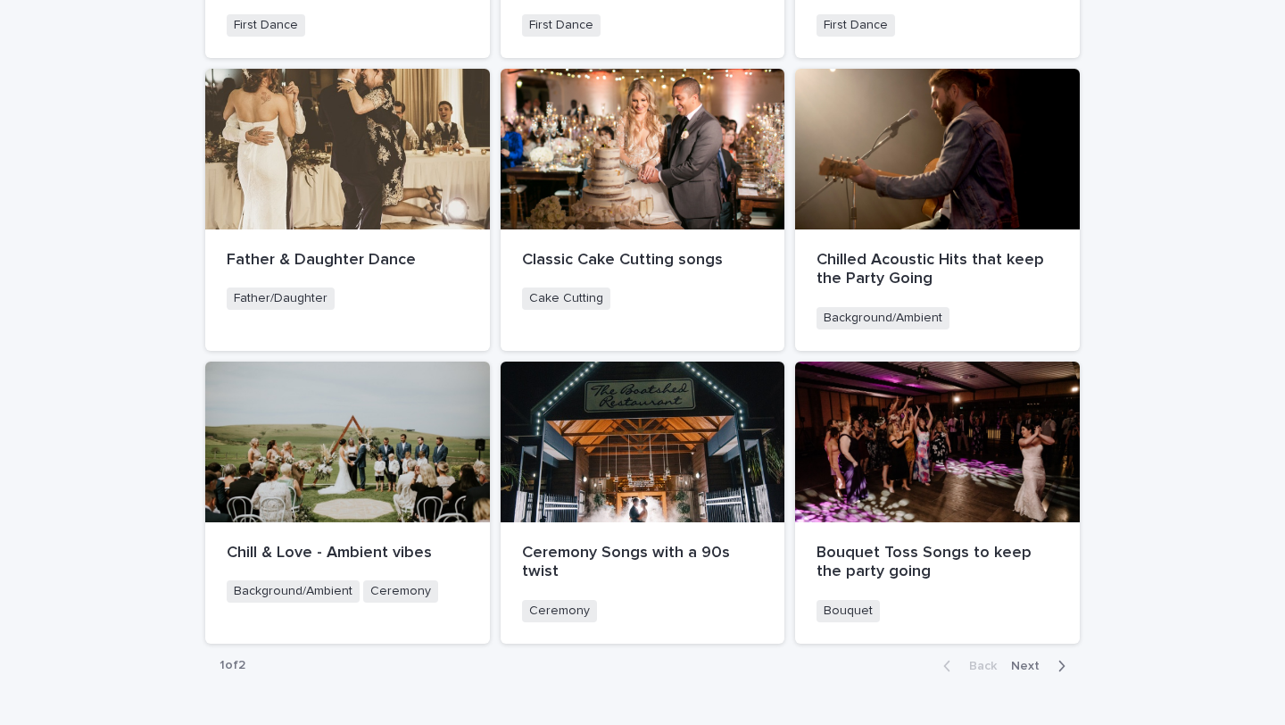
scroll to position [2028, 0]
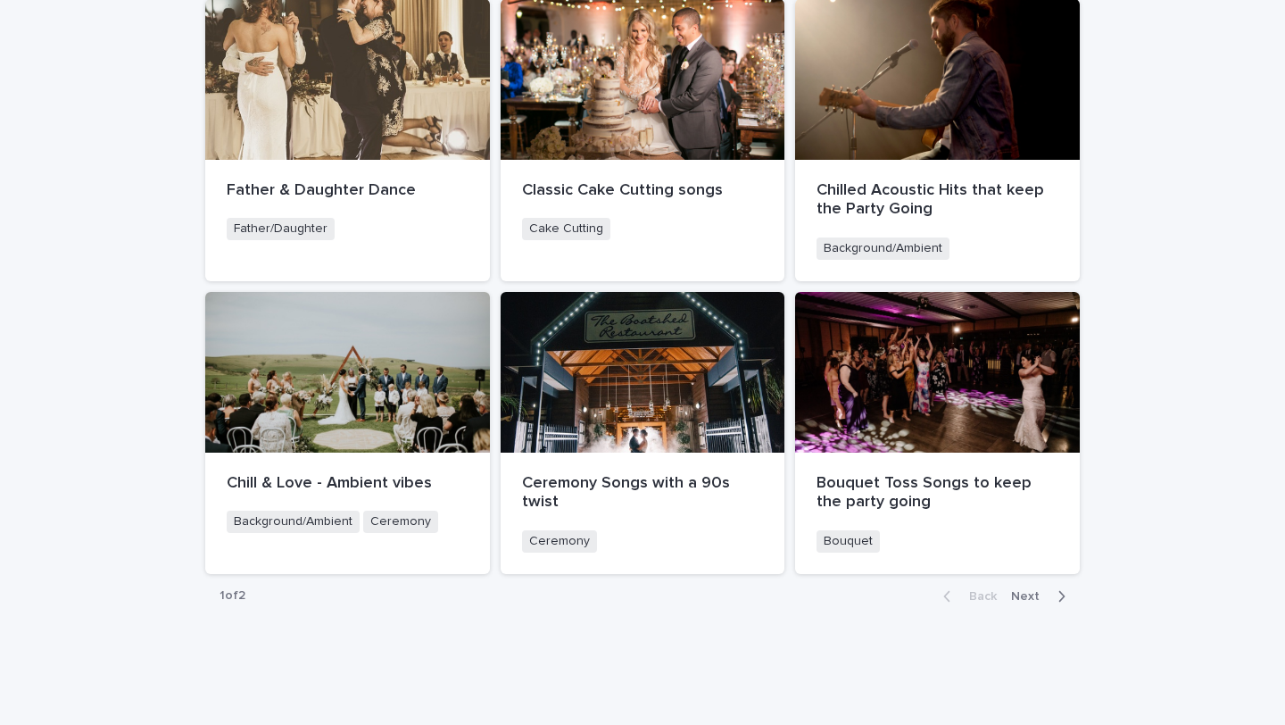
click at [1052, 596] on div "button" at bounding box center [1057, 596] width 15 height 16
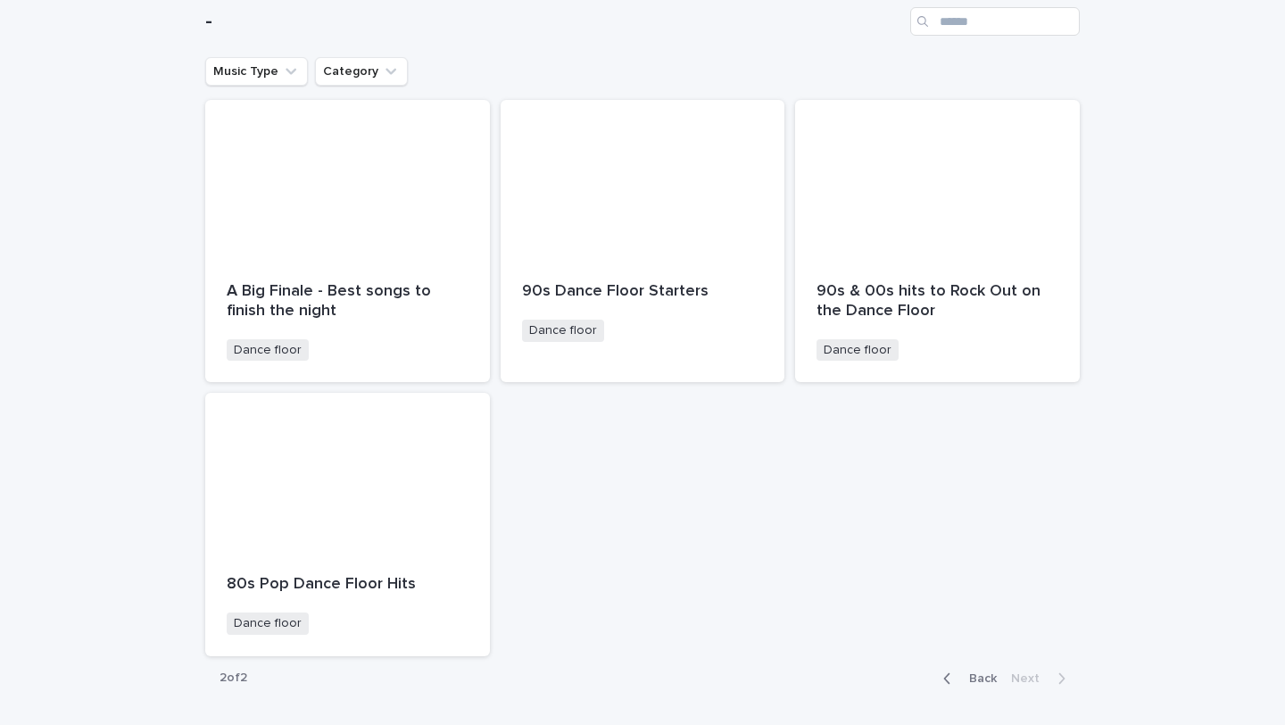
scroll to position [197, 0]
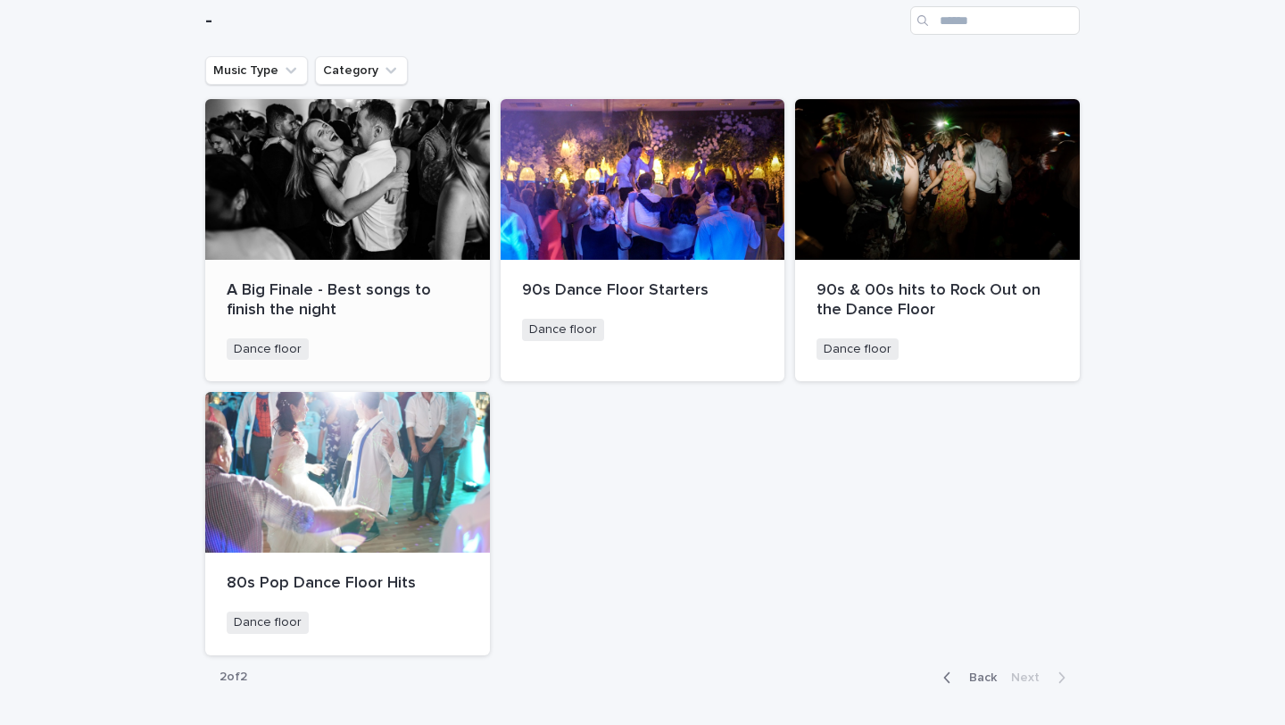
click at [396, 283] on p "A Big Finale - Best songs to finish the night" at bounding box center [348, 300] width 242 height 38
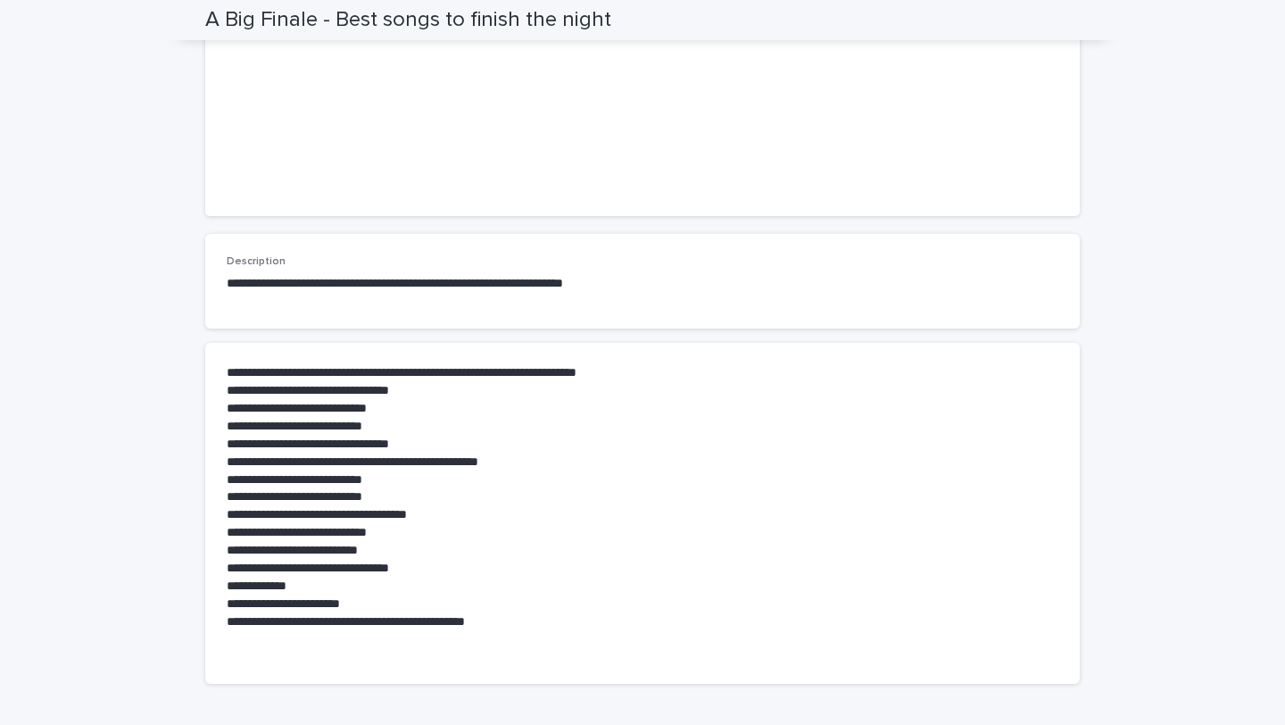
scroll to position [283, 0]
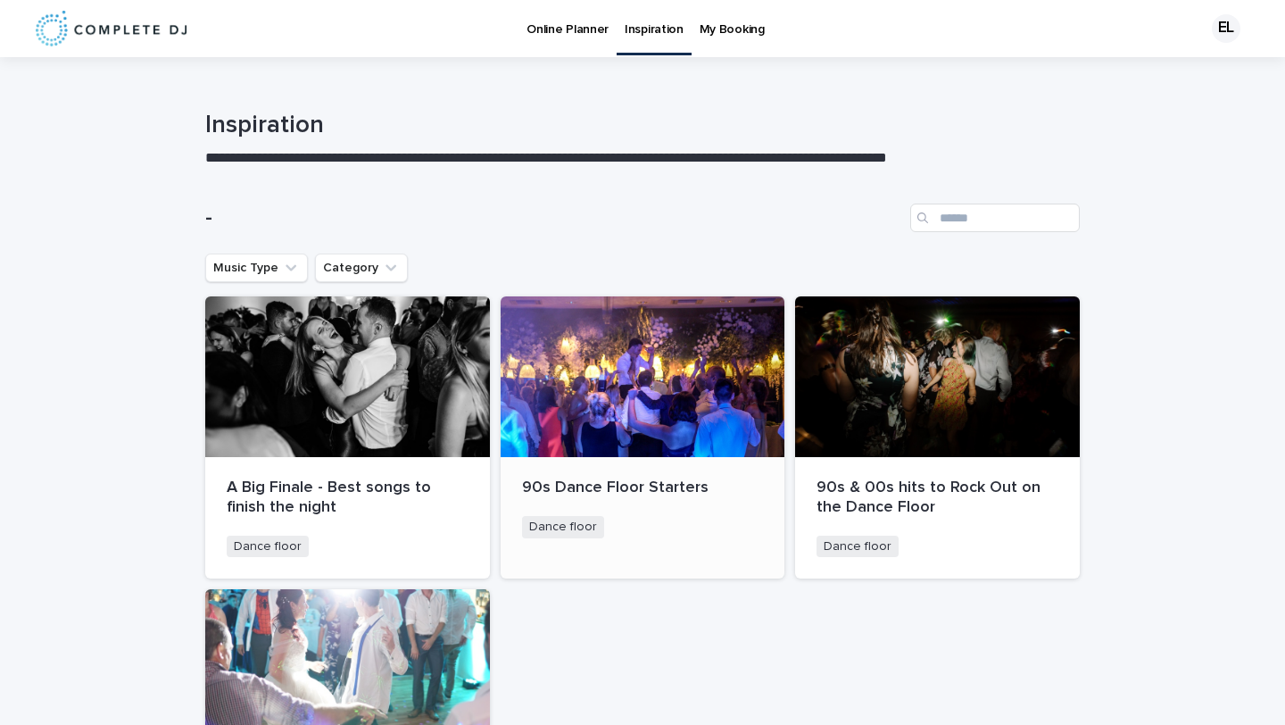
scroll to position [84, 0]
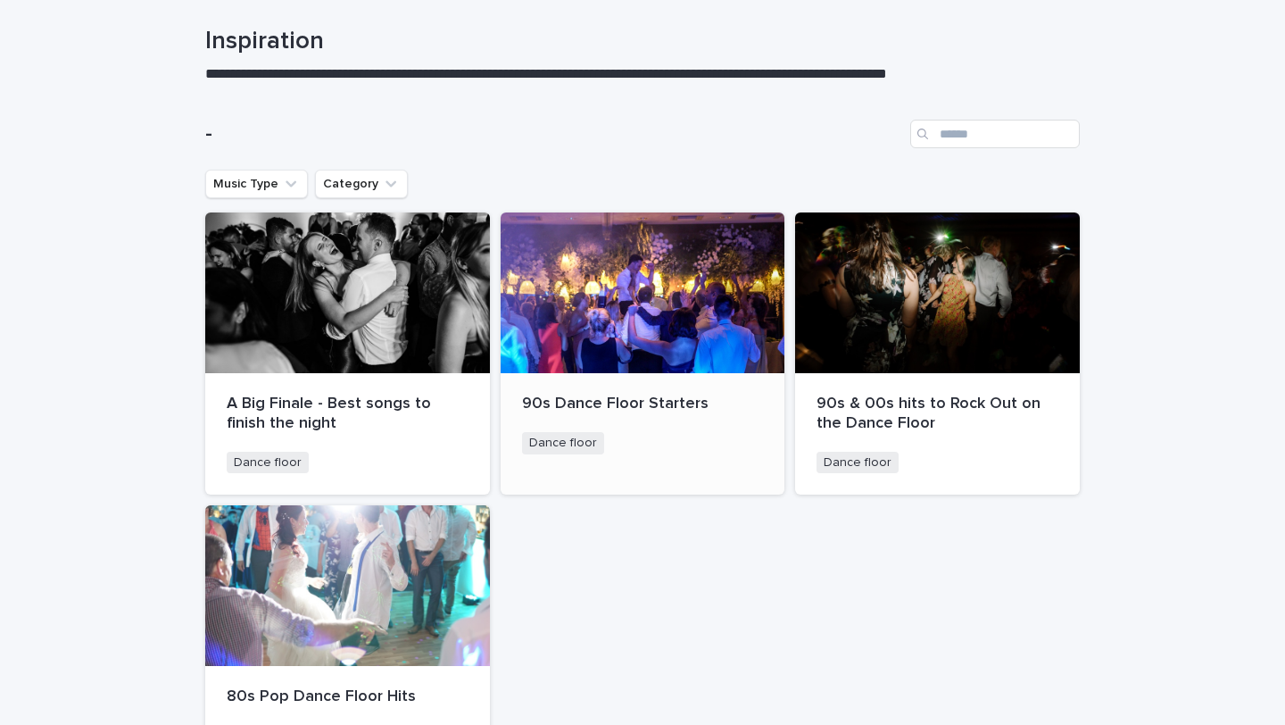
click at [621, 332] on div at bounding box center [643, 292] width 285 height 161
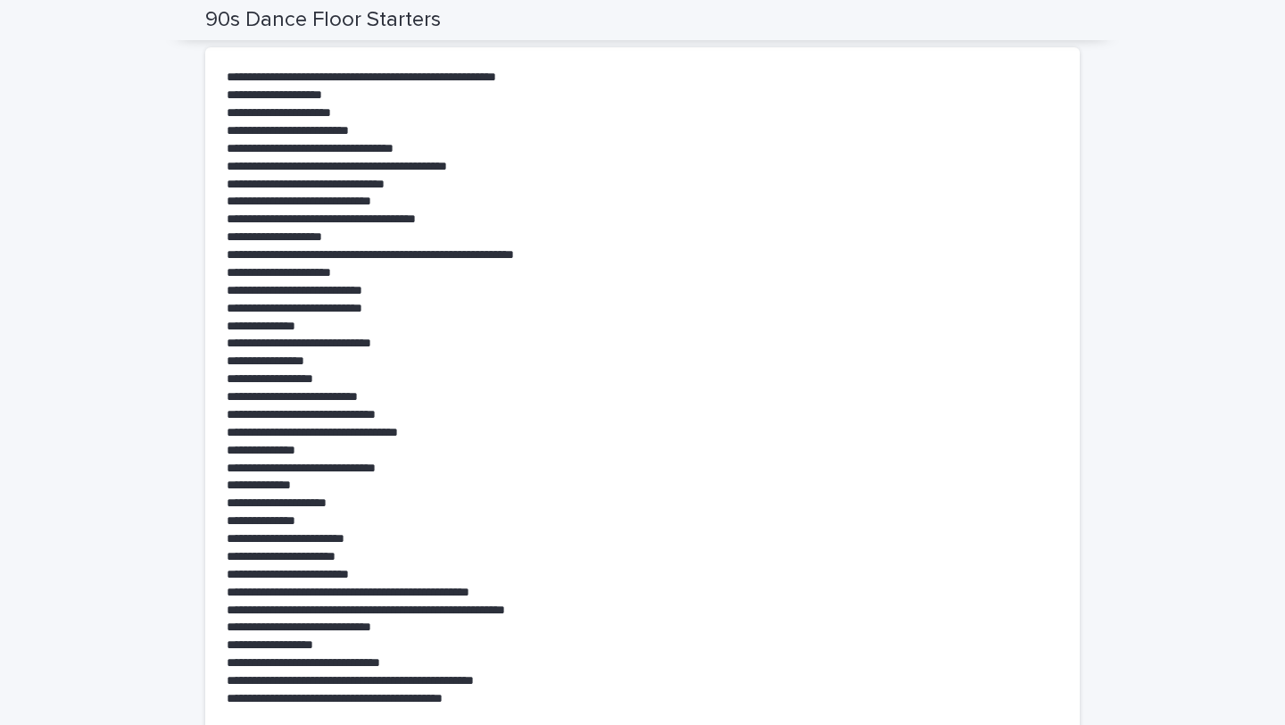
scroll to position [602, 0]
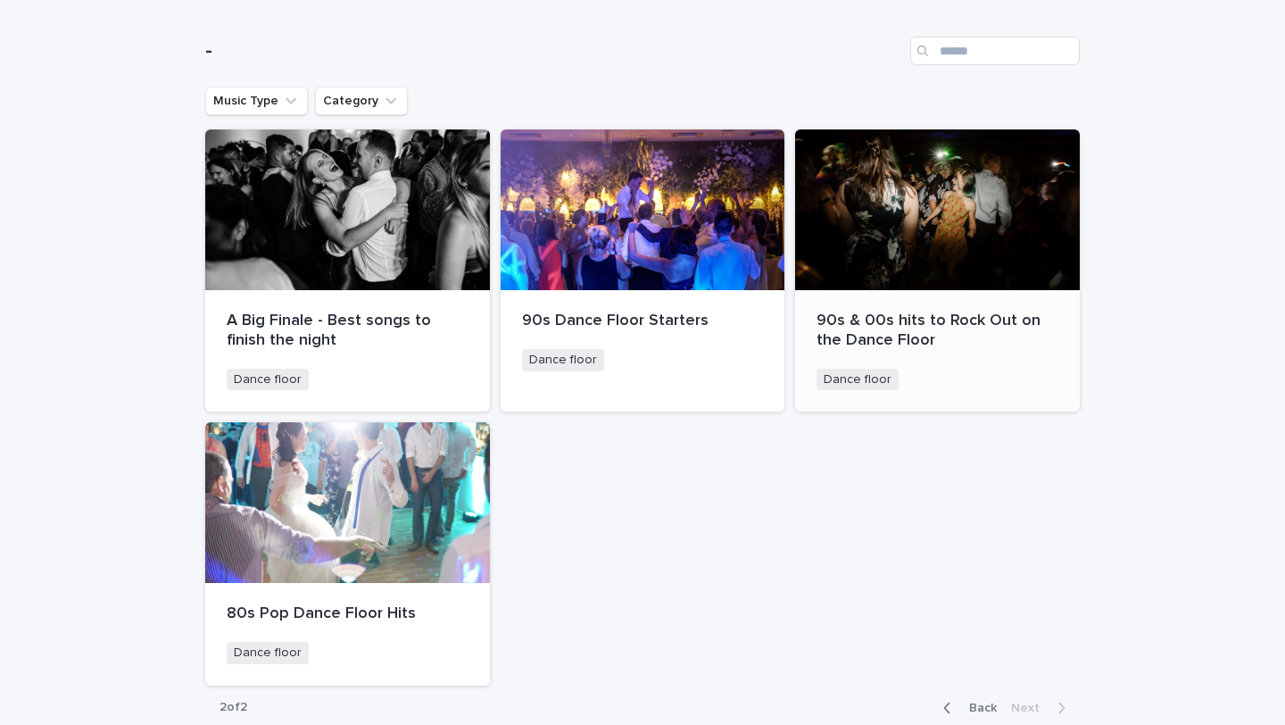
scroll to position [172, 0]
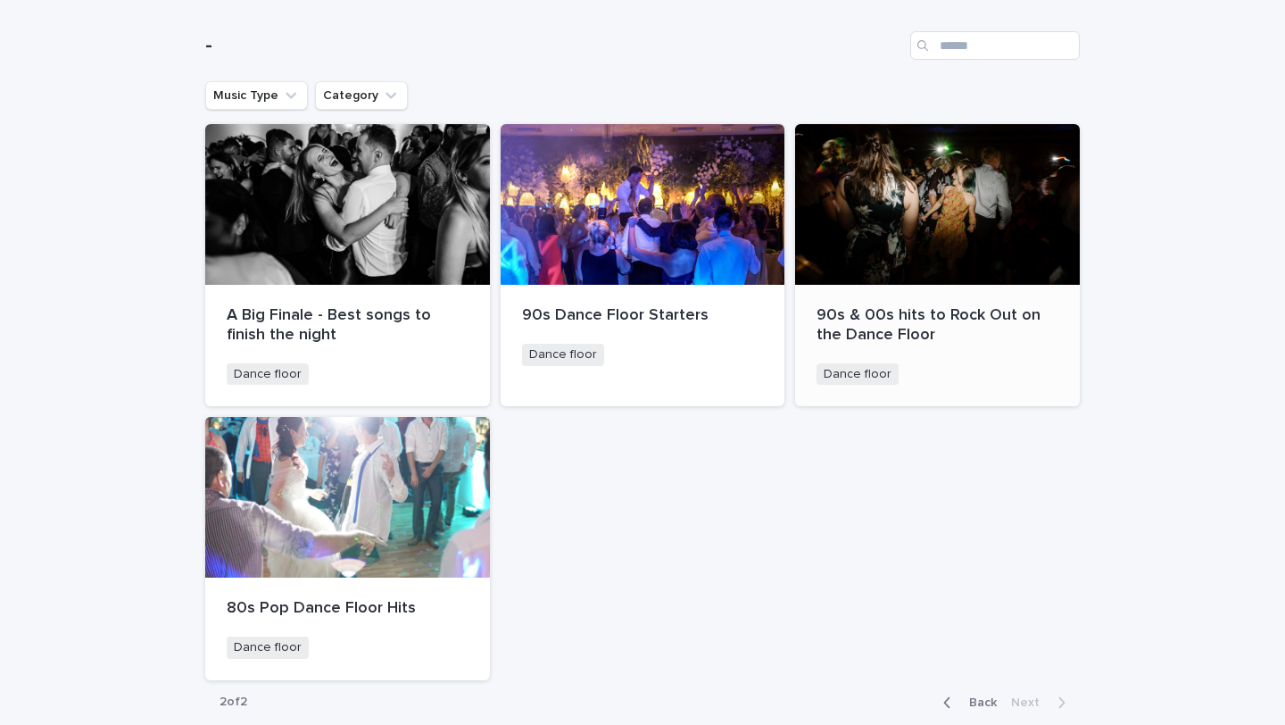
click at [938, 373] on div "Dance floor + 0" at bounding box center [938, 374] width 242 height 22
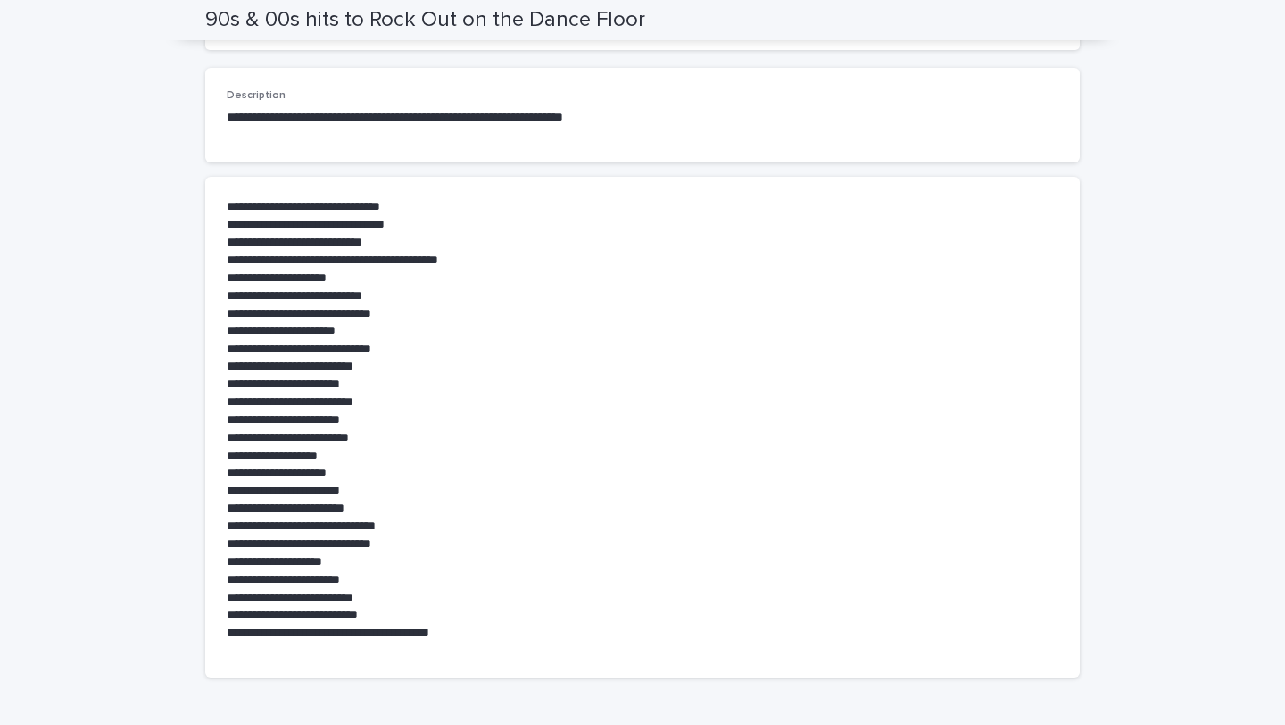
scroll to position [458, 0]
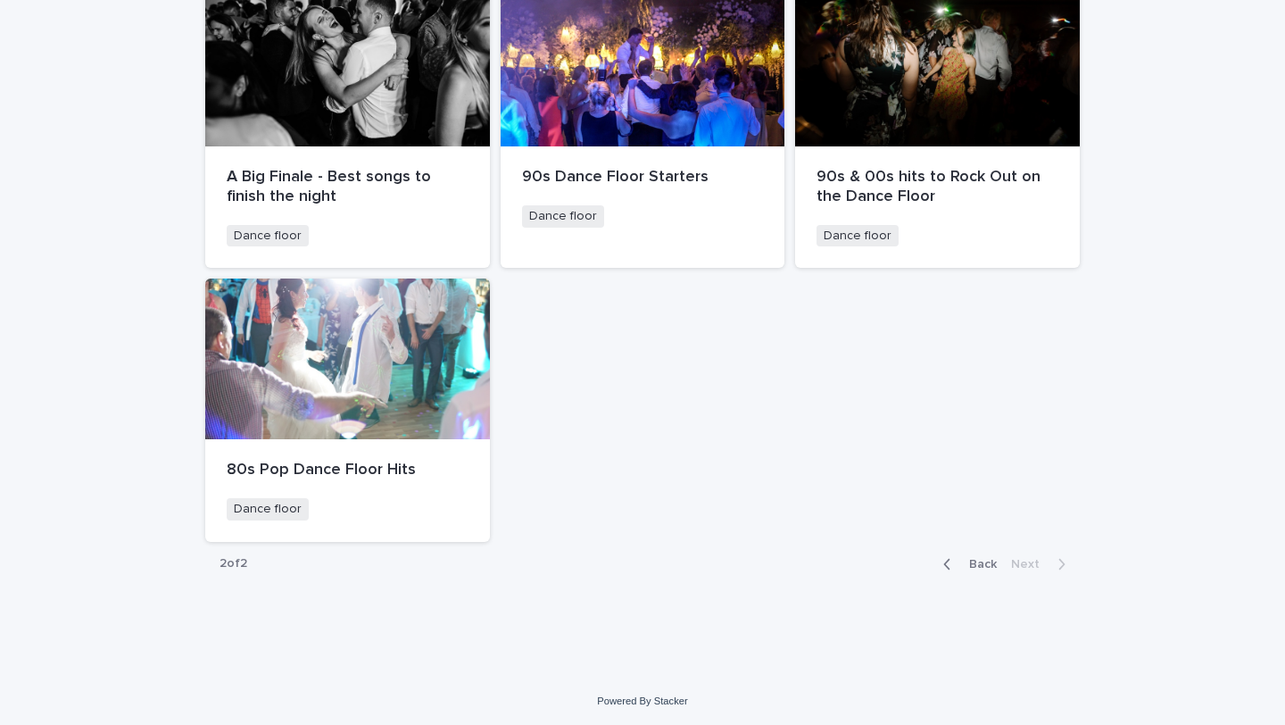
scroll to position [306, 0]
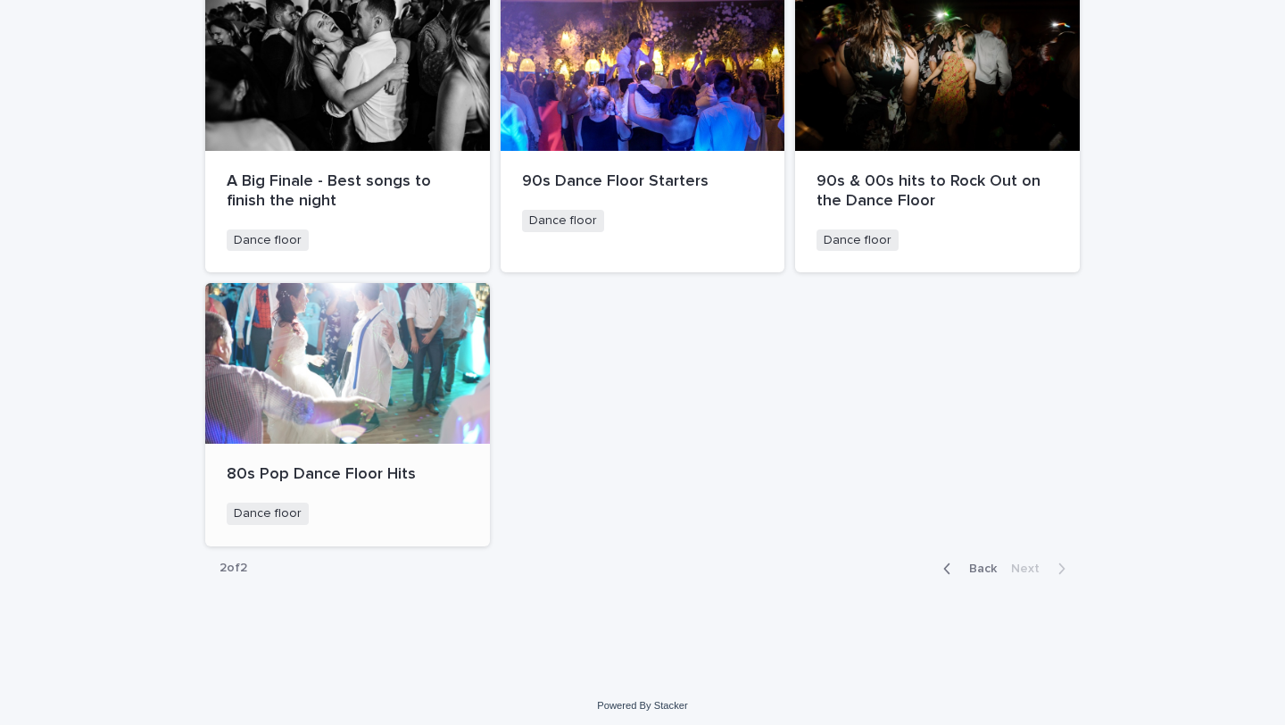
click at [382, 437] on div at bounding box center [347, 363] width 285 height 161
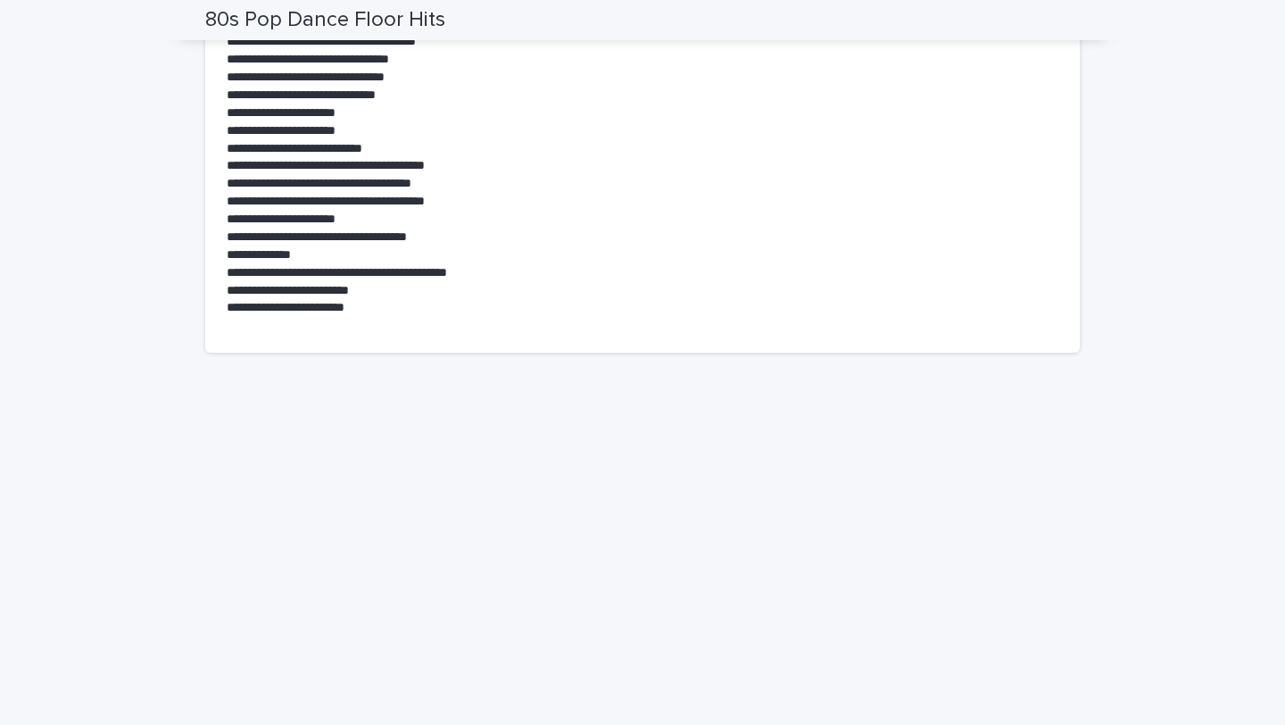
scroll to position [1345, 0]
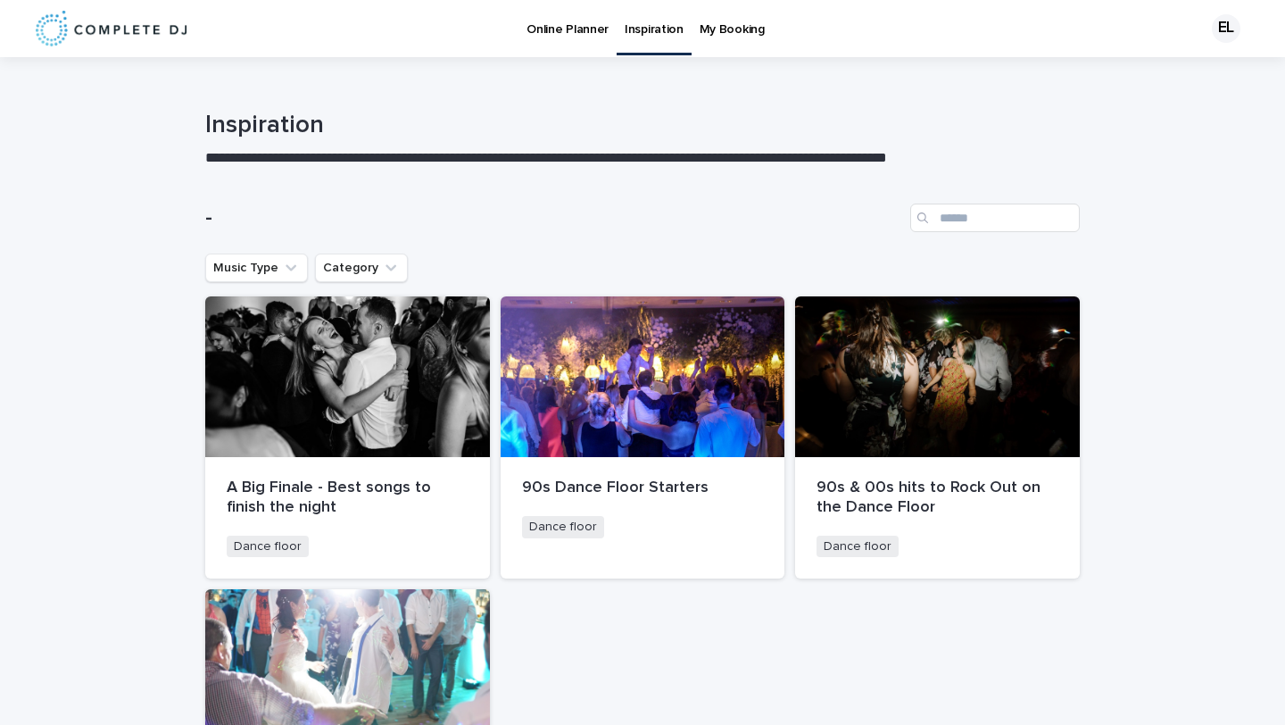
scroll to position [312, 0]
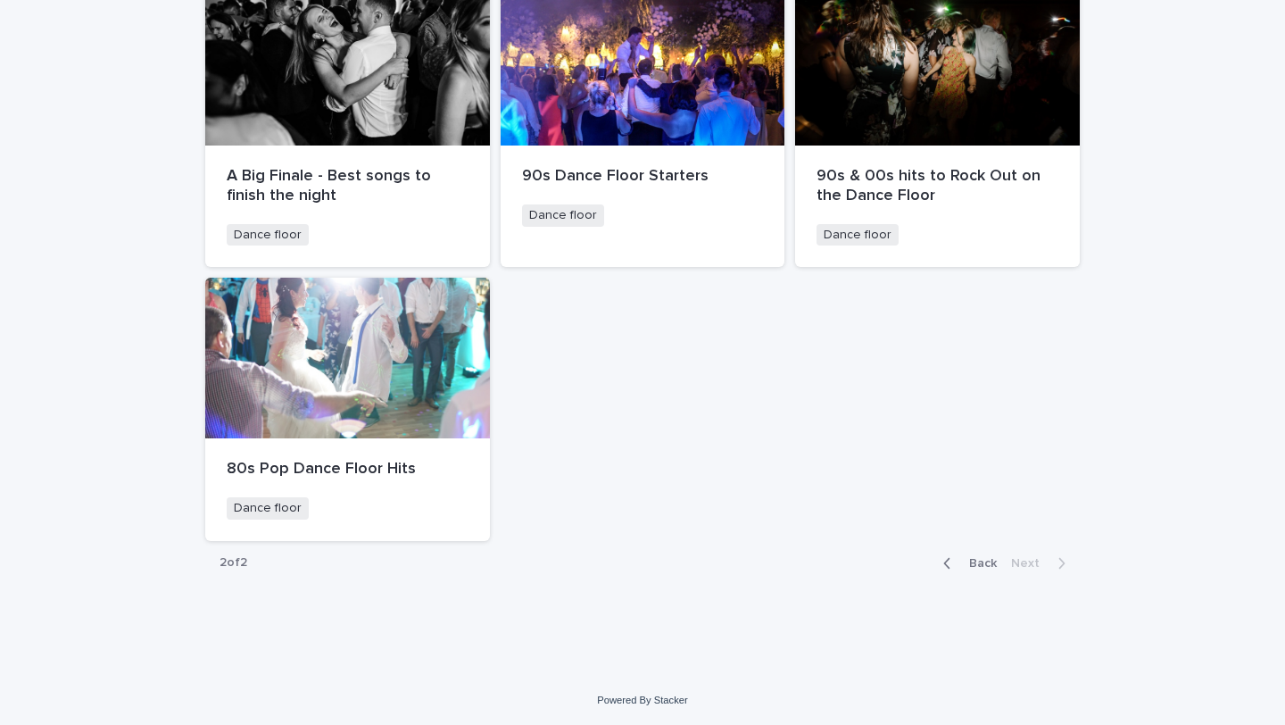
click at [972, 566] on span "Back" at bounding box center [977, 563] width 38 height 12
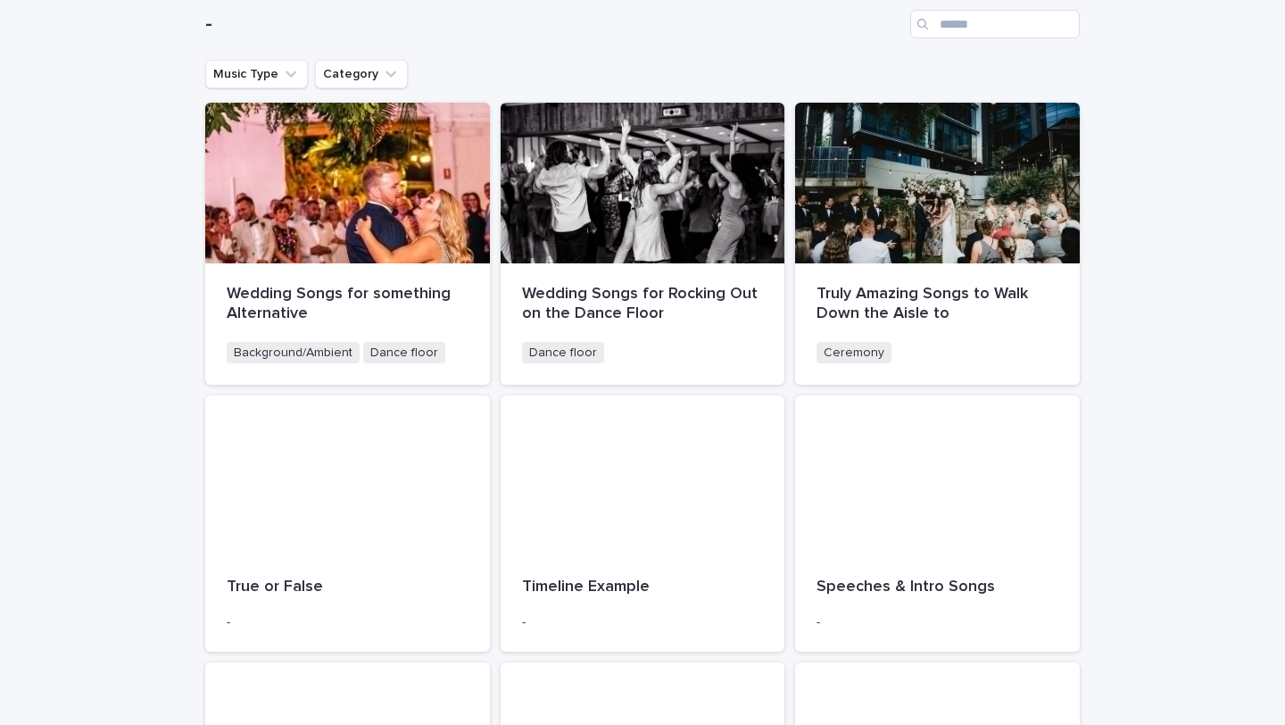
scroll to position [166, 0]
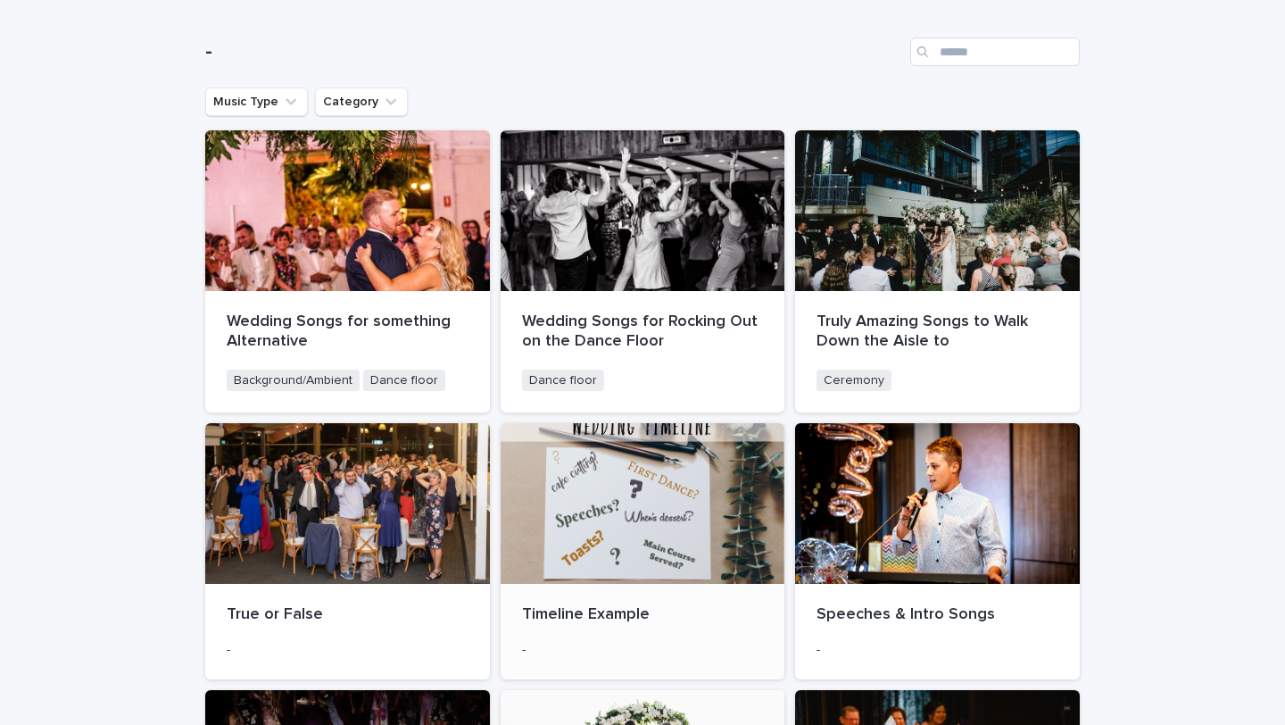
click at [694, 485] on div at bounding box center [643, 503] width 285 height 161
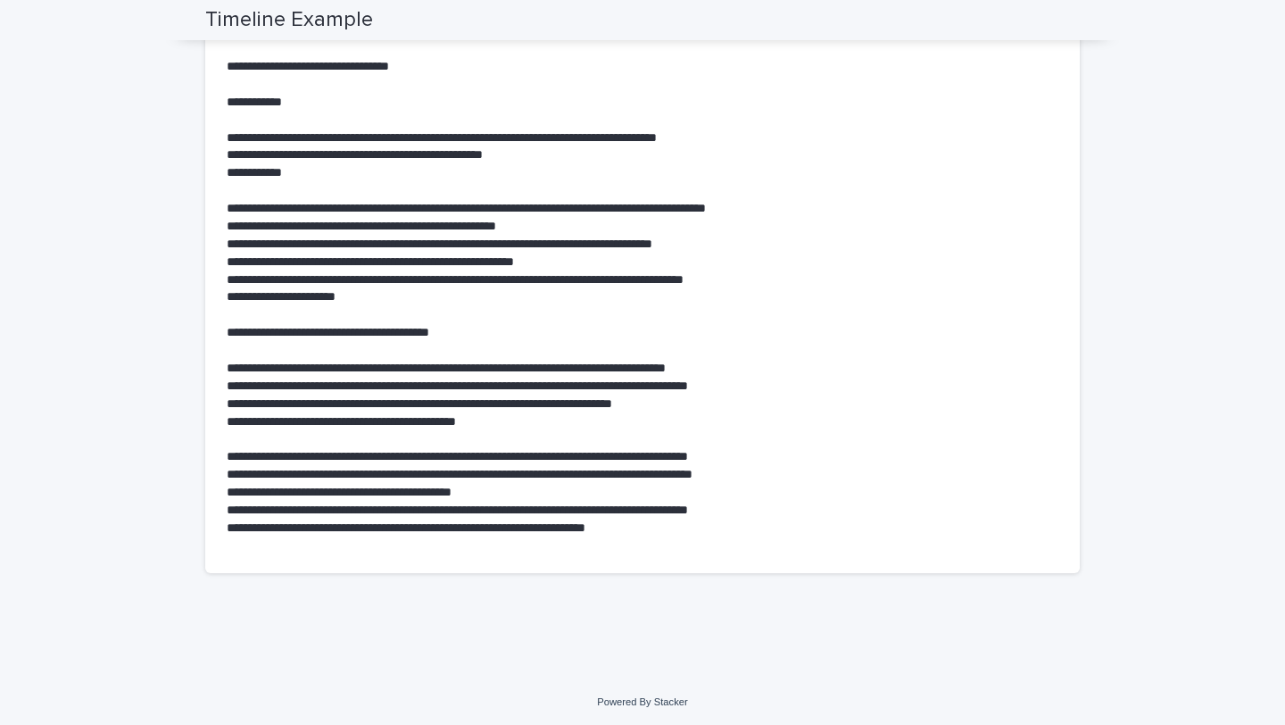
scroll to position [2145, 0]
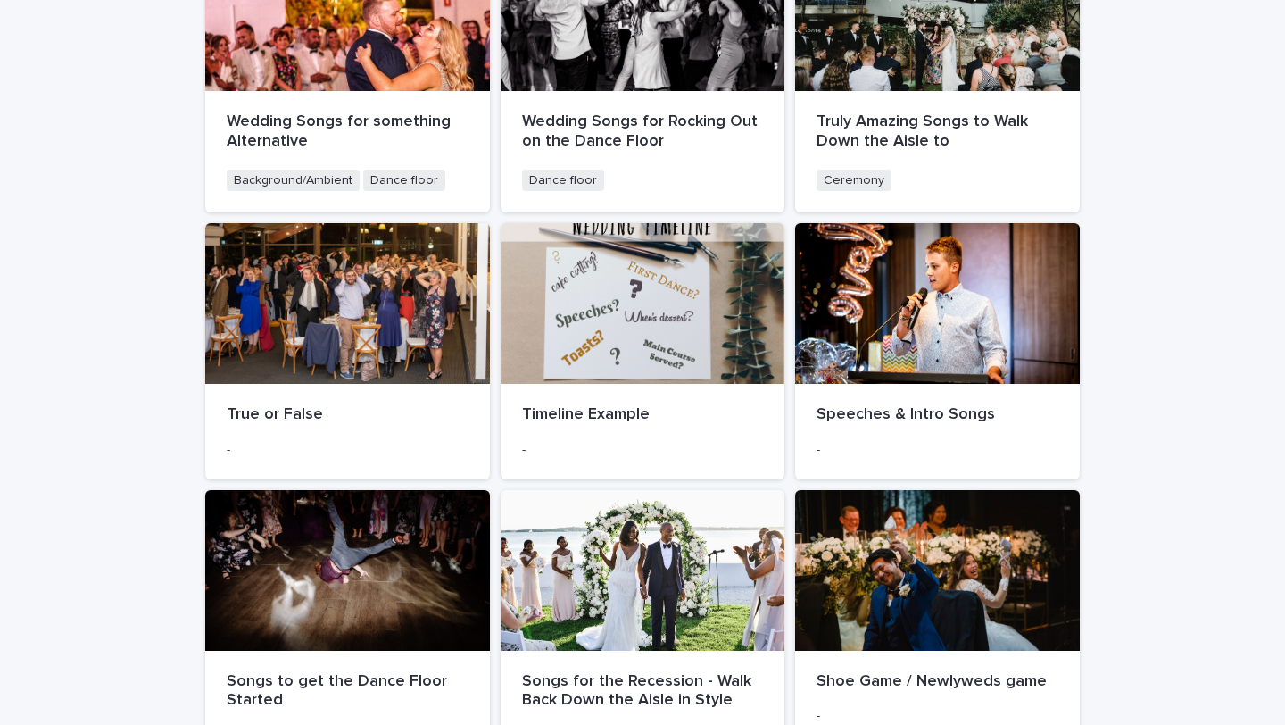
scroll to position [429, 0]
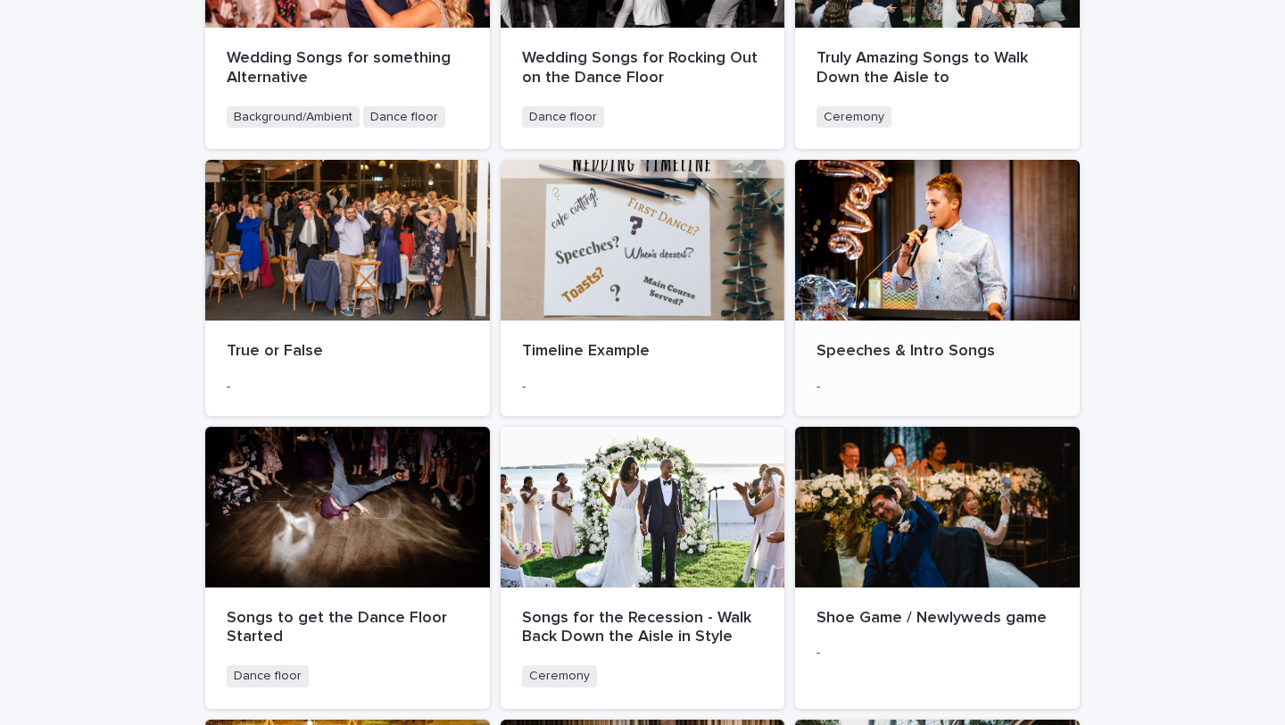
click at [862, 321] on div "Speeches & Intro Songs -" at bounding box center [937, 367] width 285 height 95
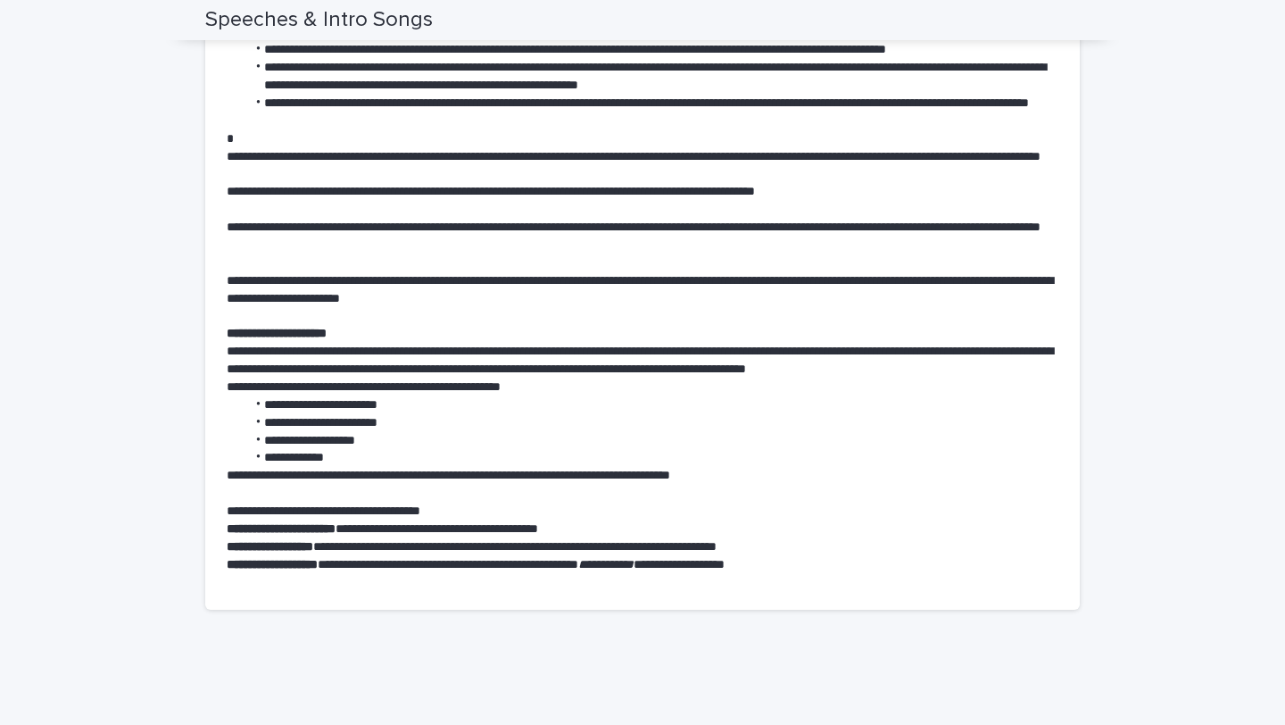
scroll to position [885, 0]
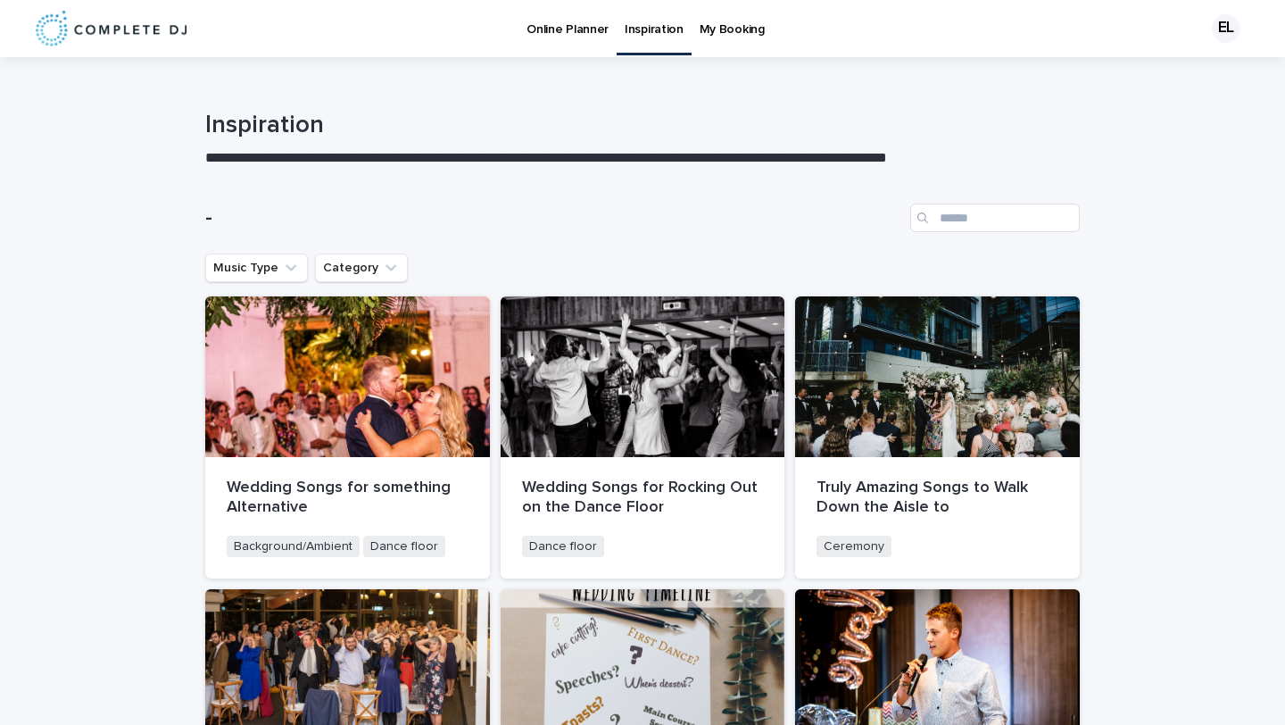
click at [728, 26] on p "My Booking" at bounding box center [732, 18] width 65 height 37
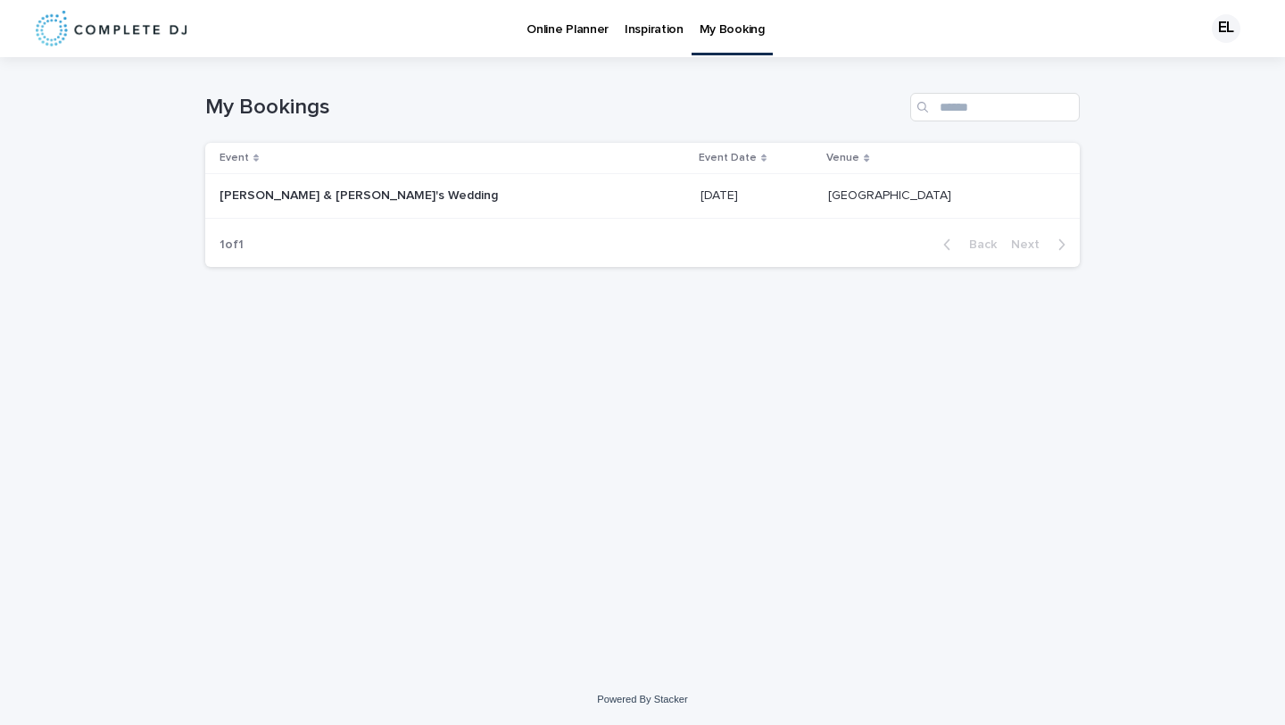
click at [650, 39] on link "Inspiration" at bounding box center [654, 27] width 75 height 55
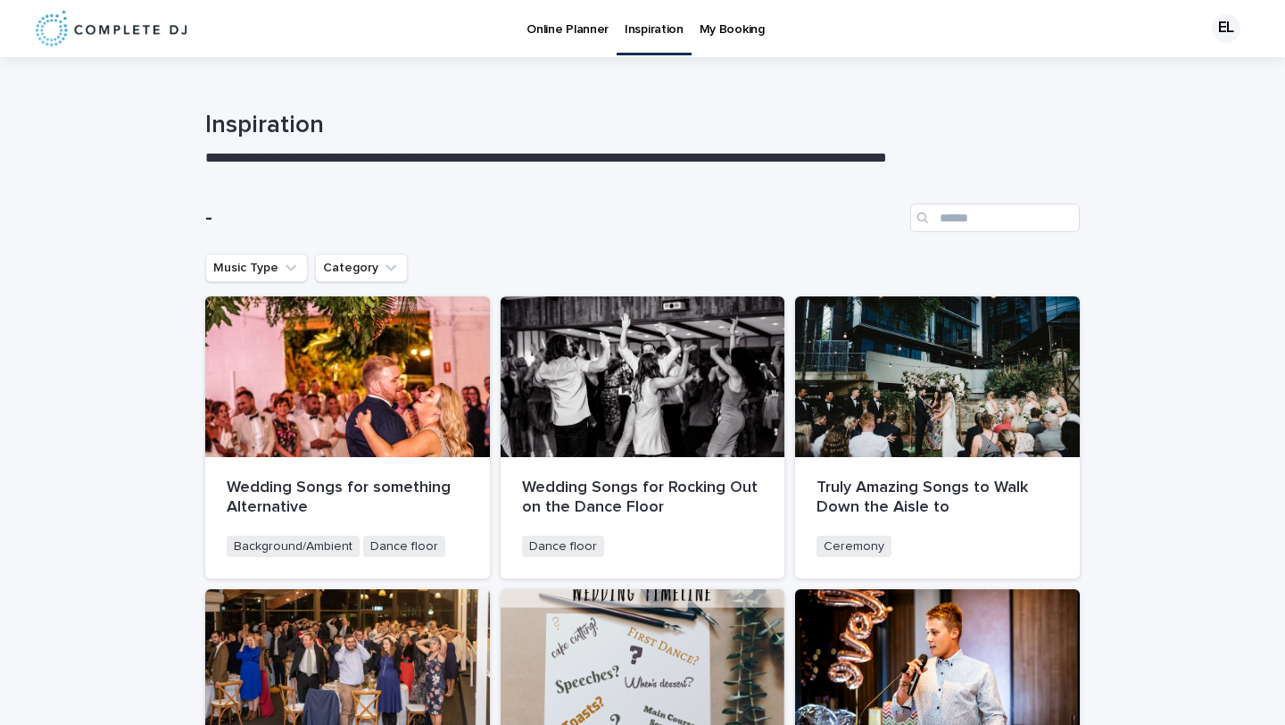
click at [586, 36] on p "Online Planner" at bounding box center [568, 18] width 82 height 37
